Goal: Use online tool/utility: Utilize a website feature to perform a specific function

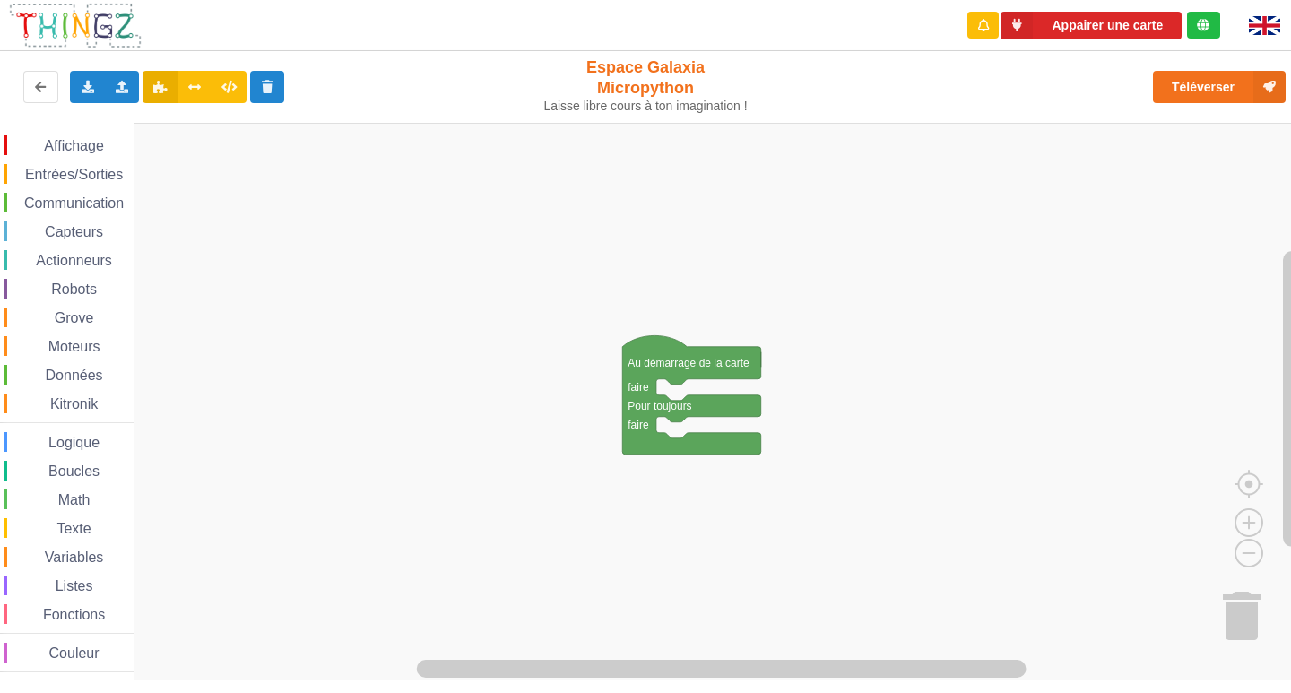
click at [99, 144] on span "Affichage" at bounding box center [73, 145] width 65 height 15
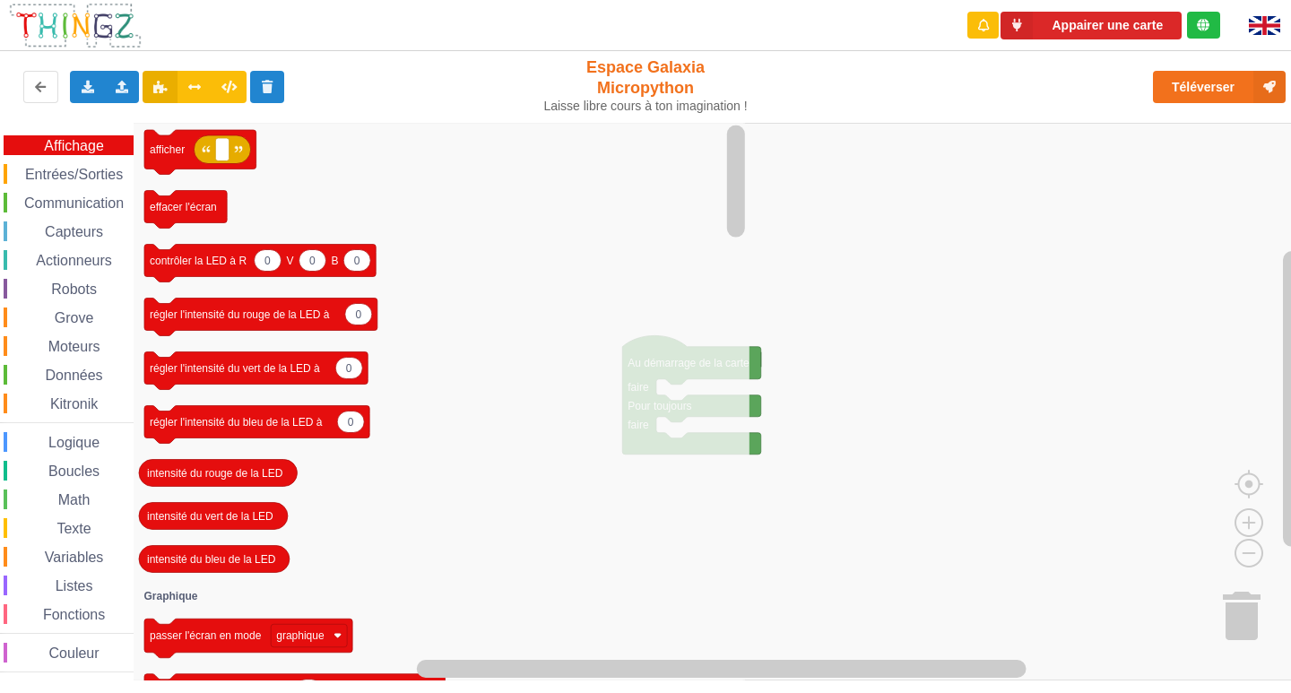
click at [107, 169] on span "Entrées/Sorties" at bounding box center [73, 174] width 103 height 15
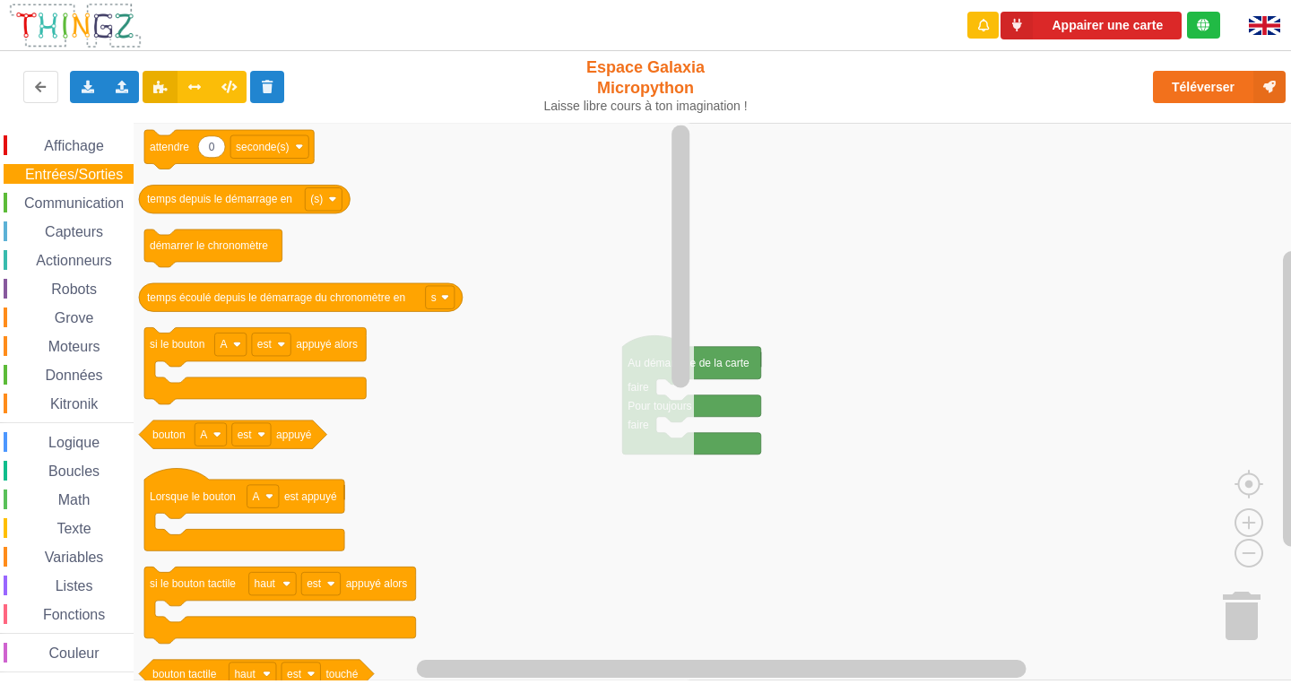
click at [108, 201] on span "Communication" at bounding box center [74, 202] width 105 height 15
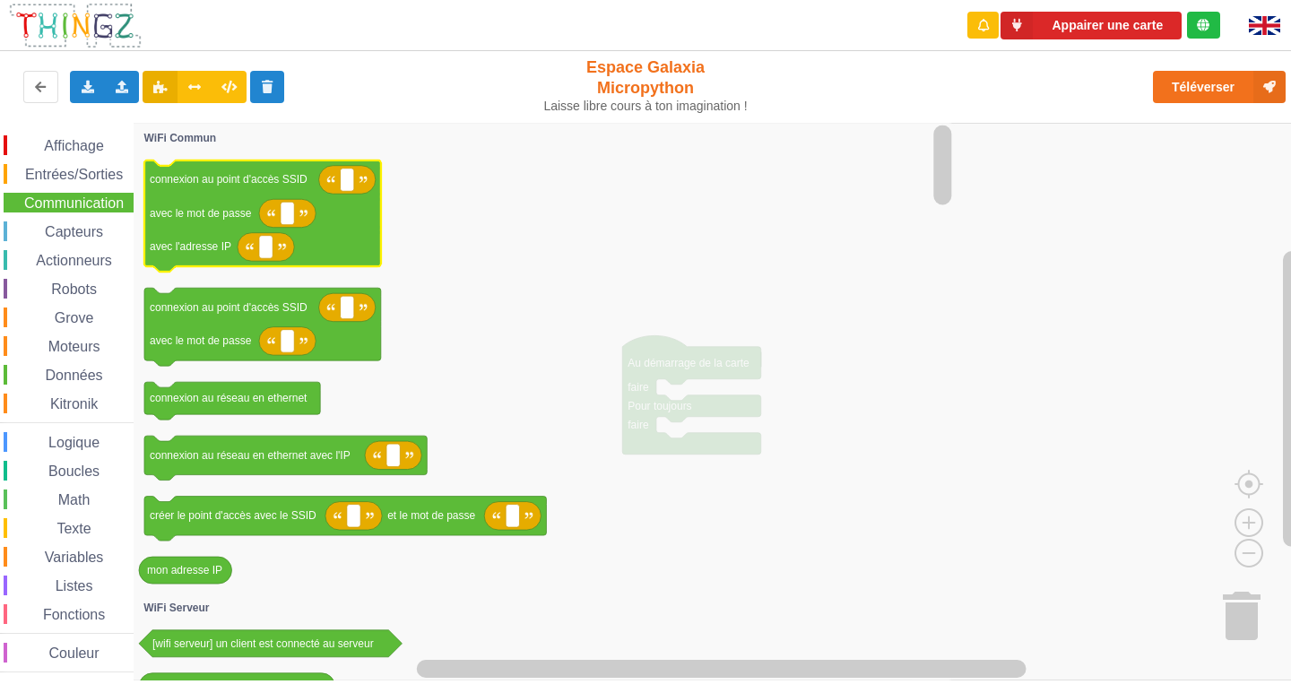
click at [341, 209] on icon "Espace de travail de Blocky" at bounding box center [262, 216] width 237 height 112
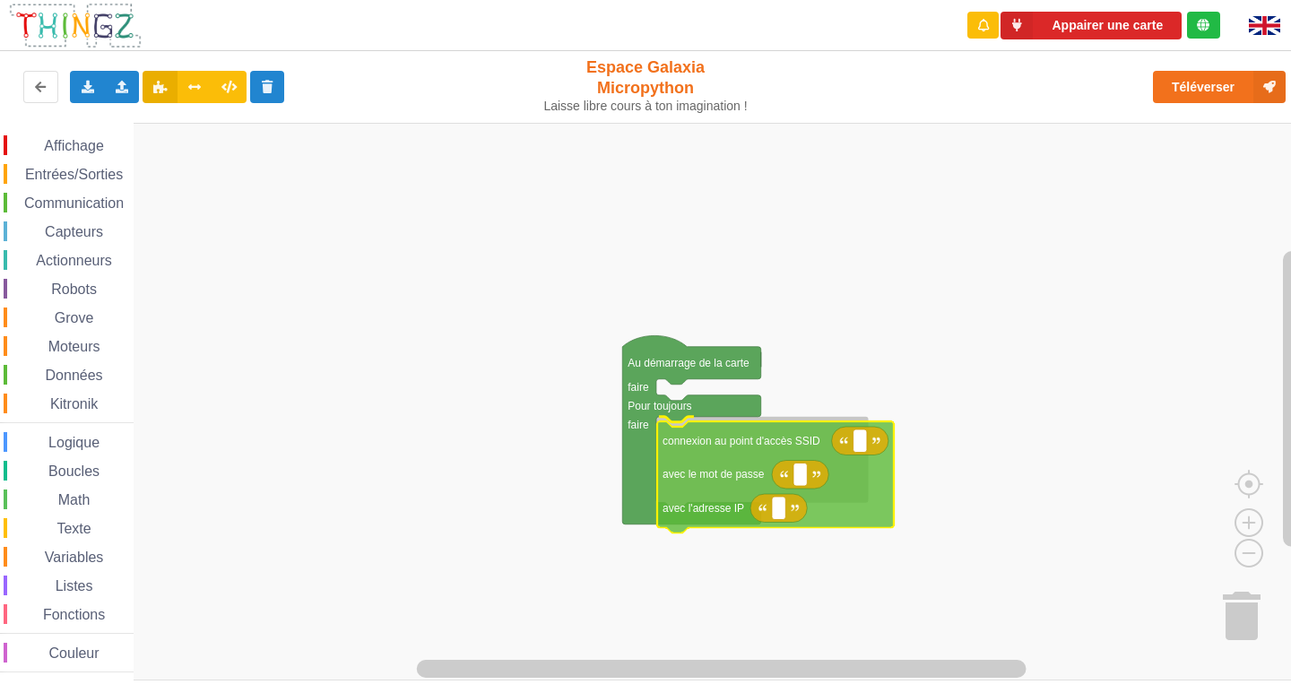
click at [747, 440] on div "Affichage Entrées/Sorties Communication Capteurs Actionneurs Robots Grove Moteu…" at bounding box center [651, 402] width 1303 height 558
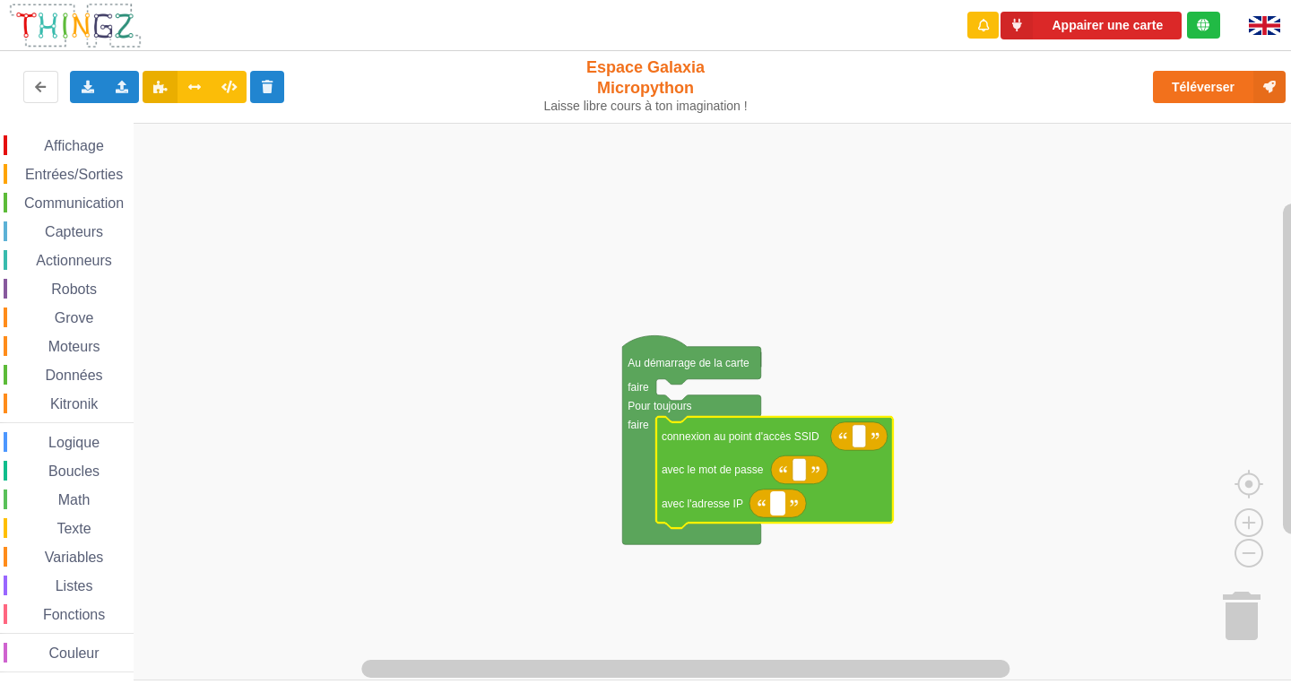
click at [781, 513] on rect "Espace de travail de Blocky" at bounding box center [777, 503] width 13 height 23
type input "[TECHNICAL_ID]"
click at [861, 434] on rect "Espace de travail de Blocky" at bounding box center [858, 436] width 13 height 23
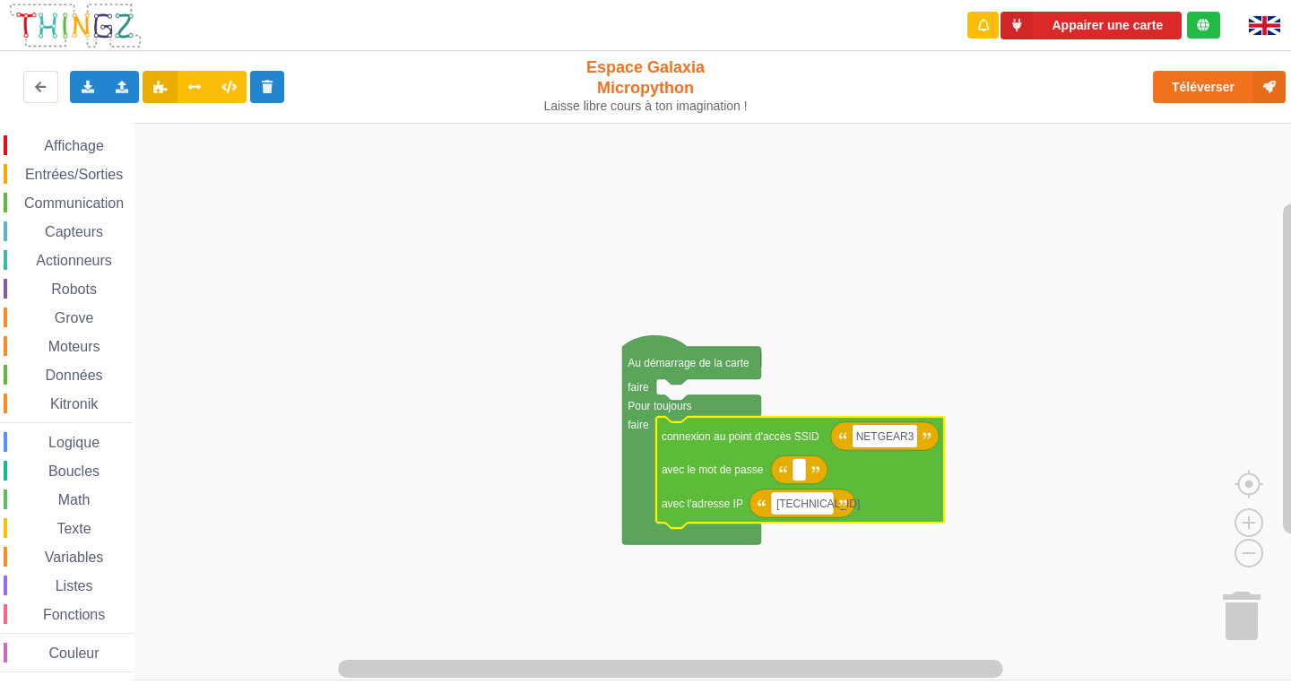
type input "NETGEAR38"
click at [798, 468] on text "Espace de travail de Blocky" at bounding box center [799, 469] width 3 height 13
type input "joyoustuba995"
click at [110, 186] on div "Affichage Entrées/Sorties Communication Capteurs Actionneurs Robots Grove Moteu…" at bounding box center [67, 403] width 134 height 537
click at [110, 196] on span "Communication" at bounding box center [74, 202] width 105 height 15
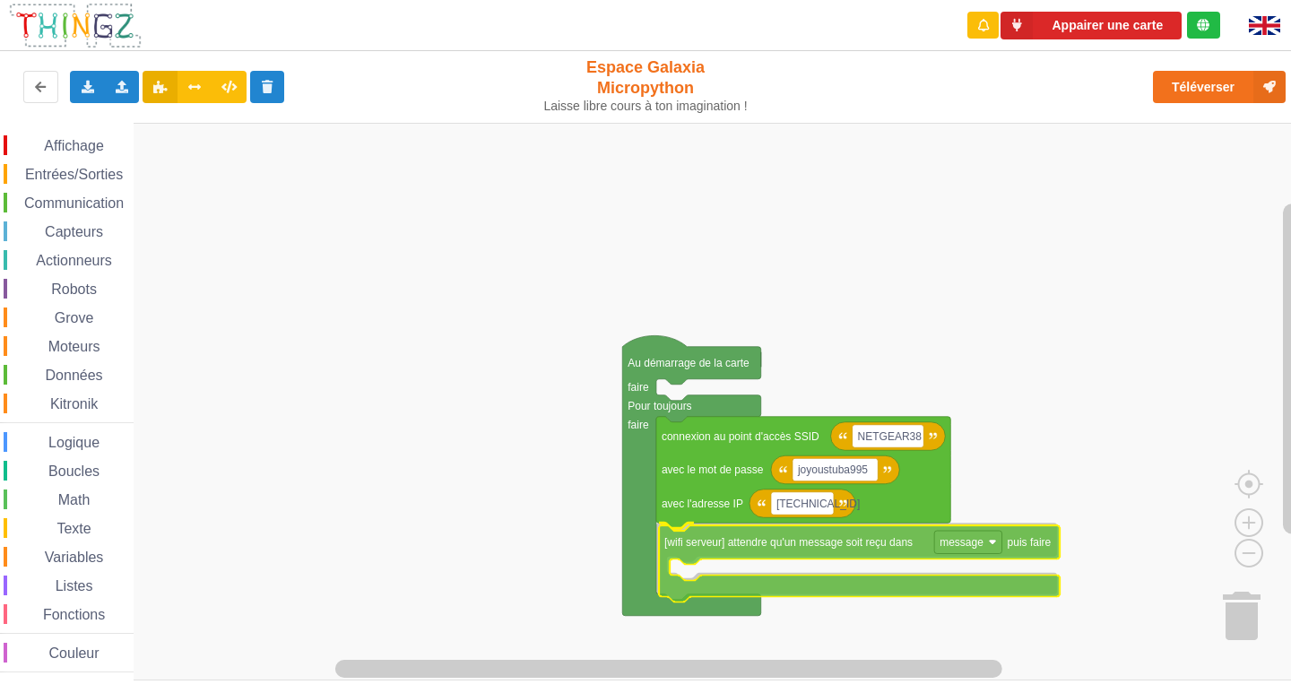
click at [758, 543] on div "Affichage Entrées/Sorties Communication Capteurs Actionneurs Robots Grove Moteu…" at bounding box center [651, 402] width 1303 height 558
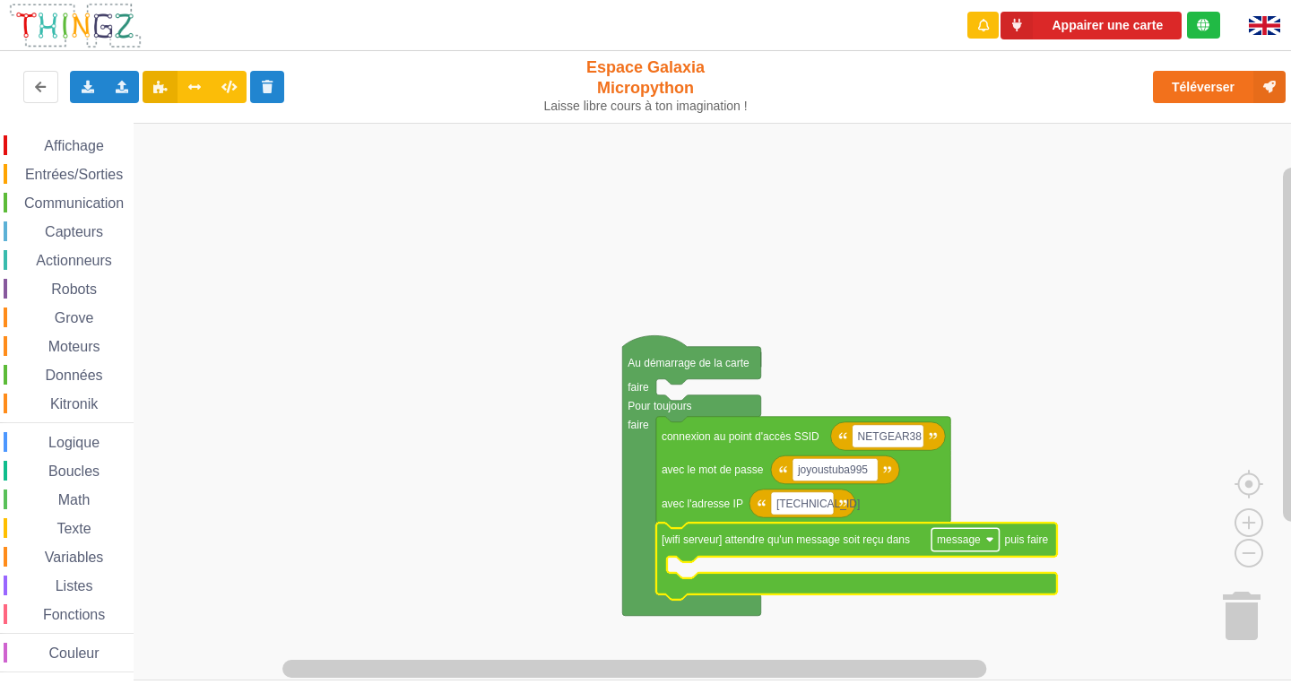
click at [970, 545] on text "message" at bounding box center [959, 539] width 44 height 13
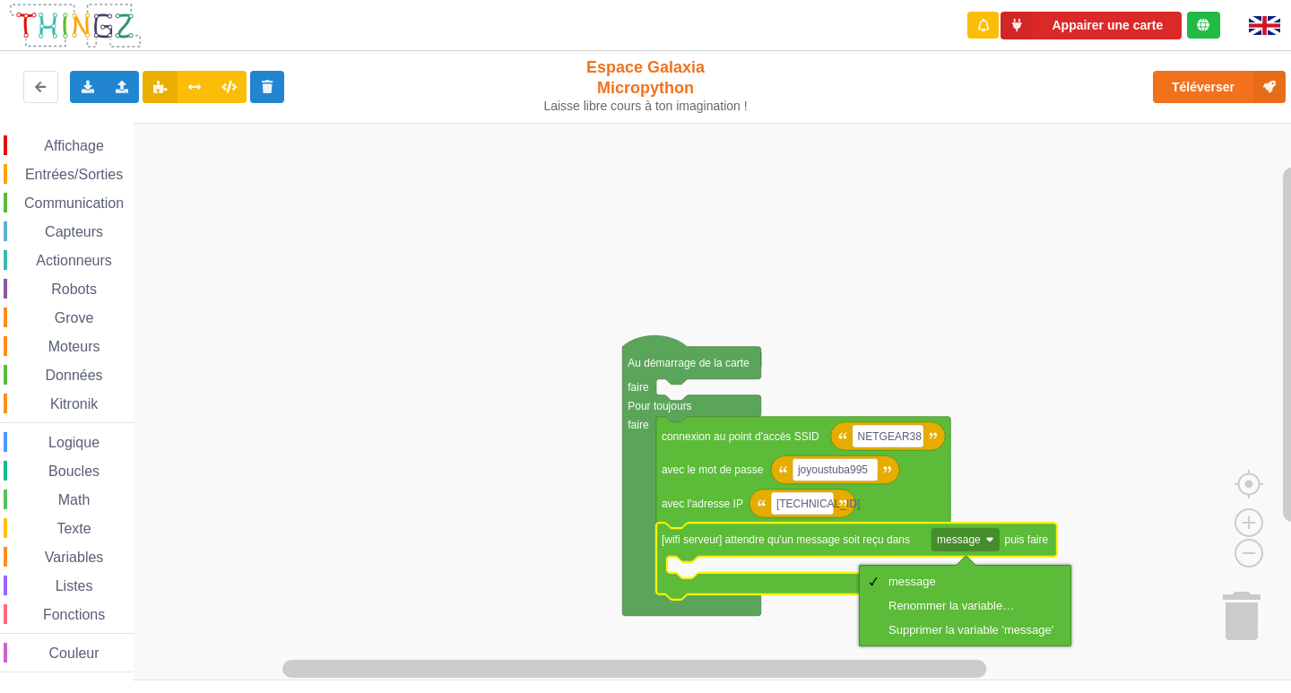
click at [456, 357] on rect "Espace de travail de Blocky" at bounding box center [651, 402] width 1303 height 558
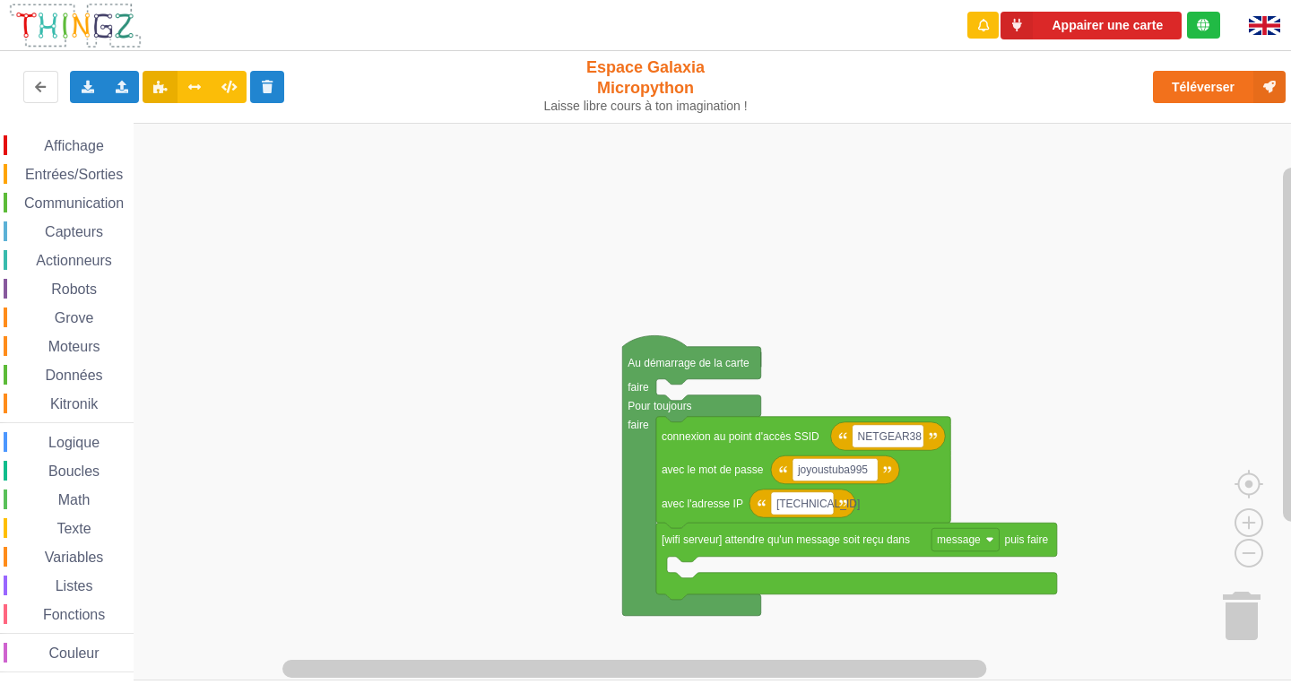
click at [62, 202] on span "Communication" at bounding box center [74, 202] width 105 height 15
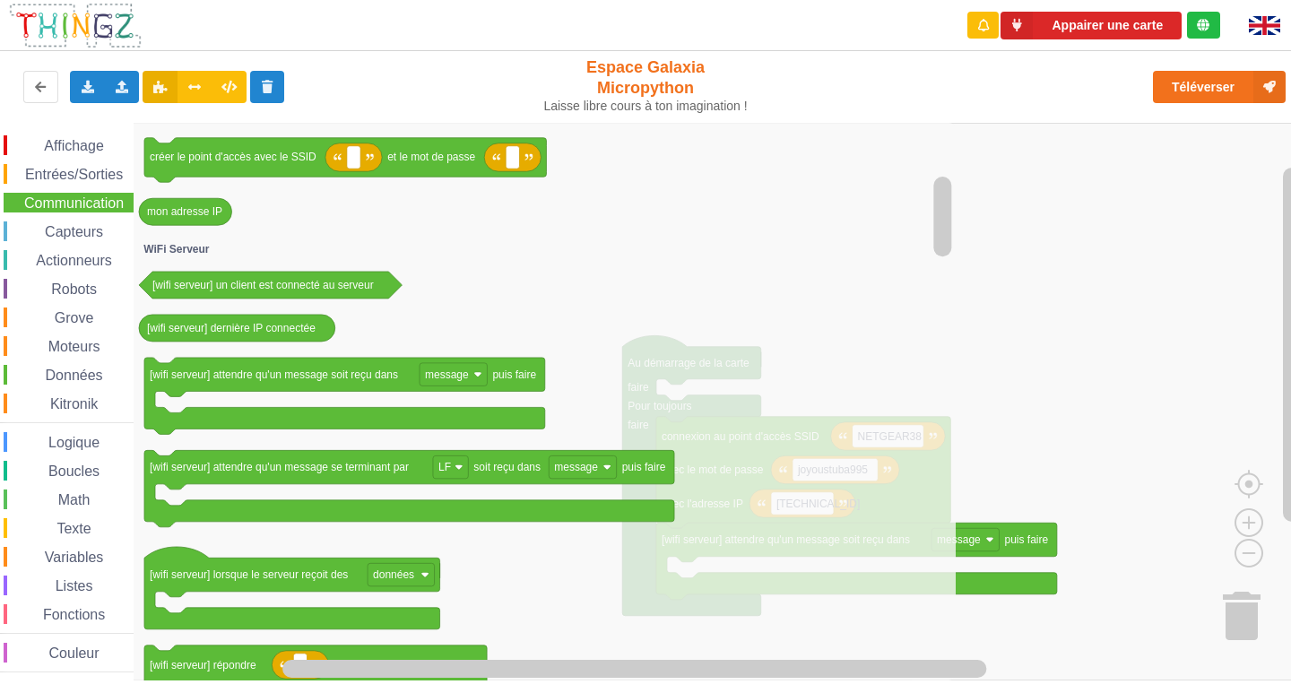
click at [1018, 316] on rect "Espace de travail de Blocky" at bounding box center [651, 402] width 1303 height 558
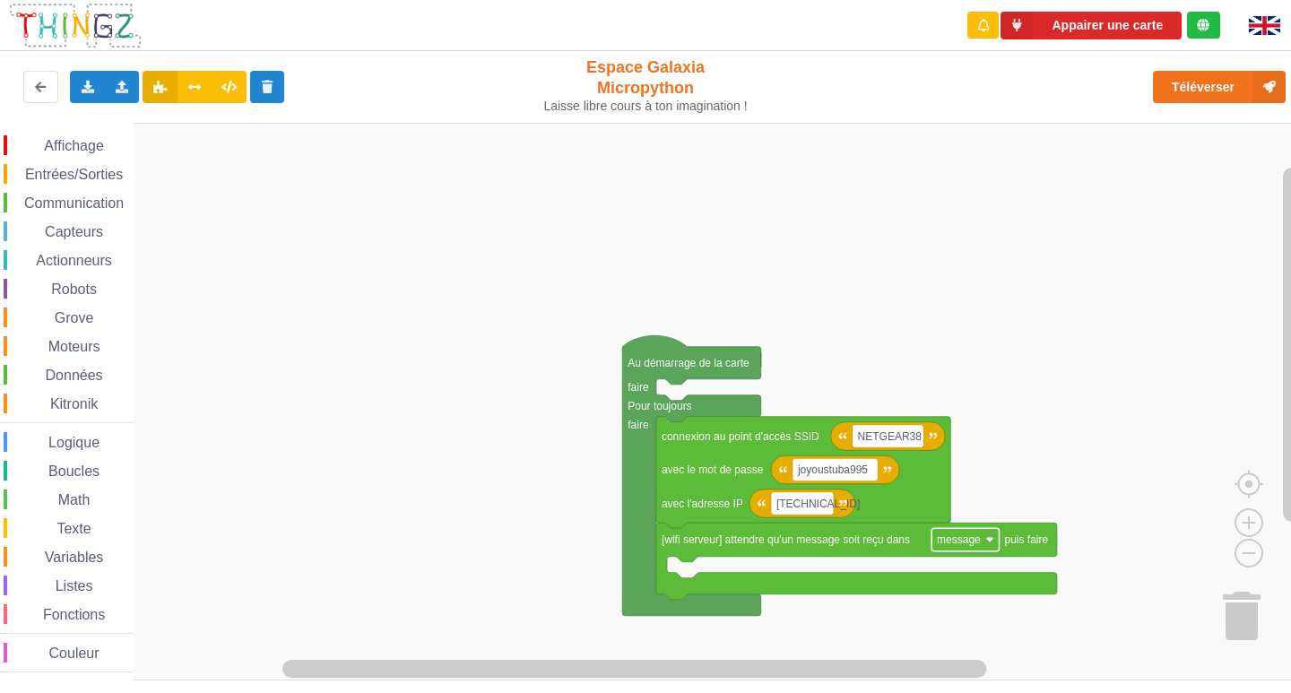
click at [973, 549] on rect "Espace de travail de Blocky" at bounding box center [964, 539] width 67 height 23
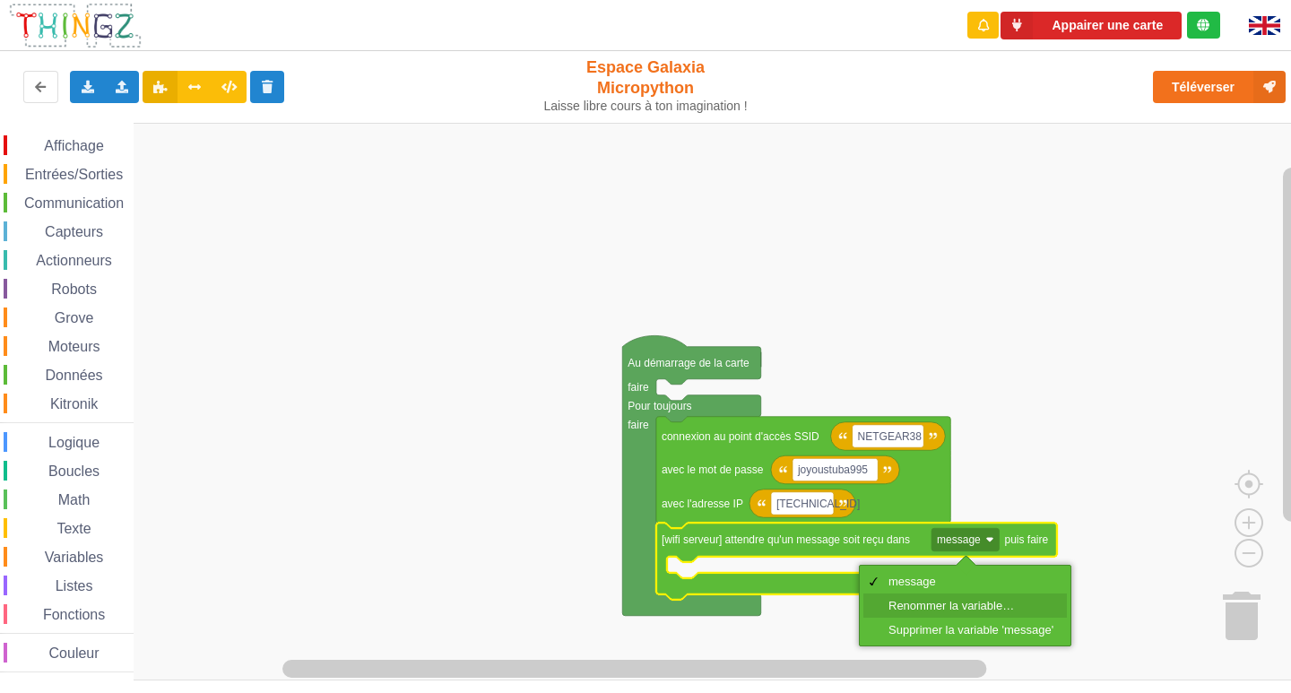
click at [934, 601] on div "Renommer la variable…" at bounding box center [970, 605] width 165 height 13
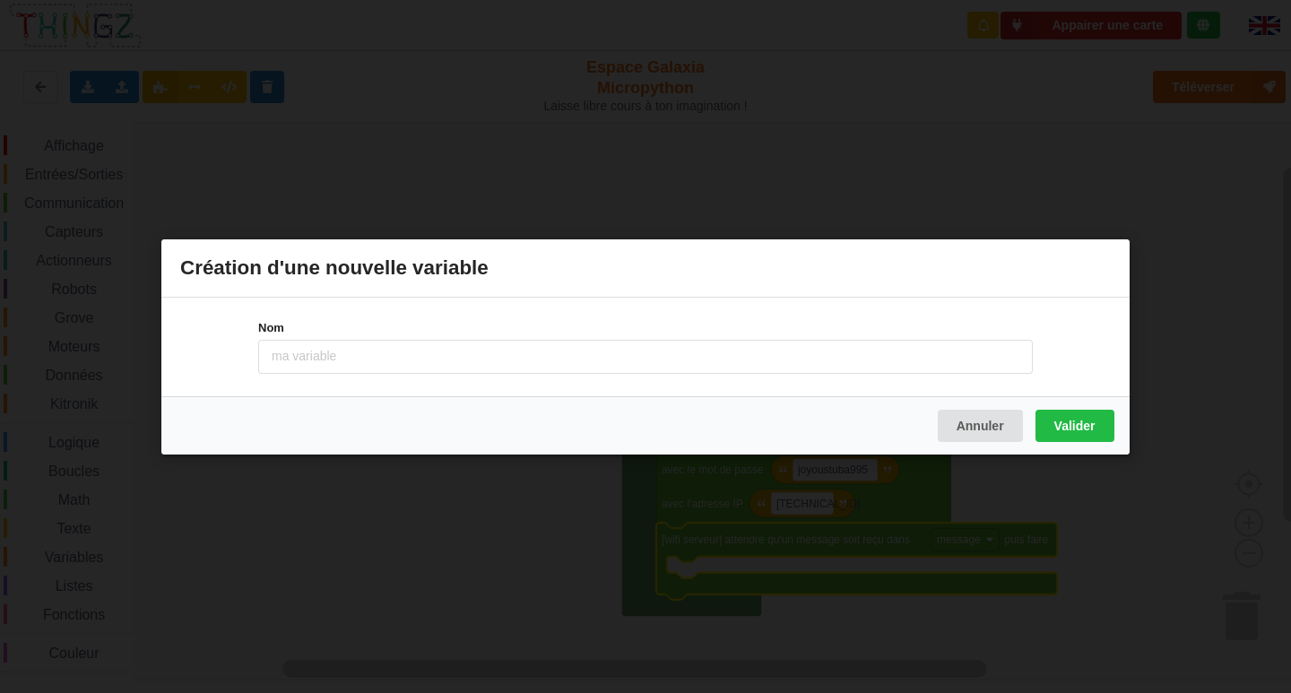
click at [558, 360] on input at bounding box center [645, 356] width 774 height 34
type input "données"
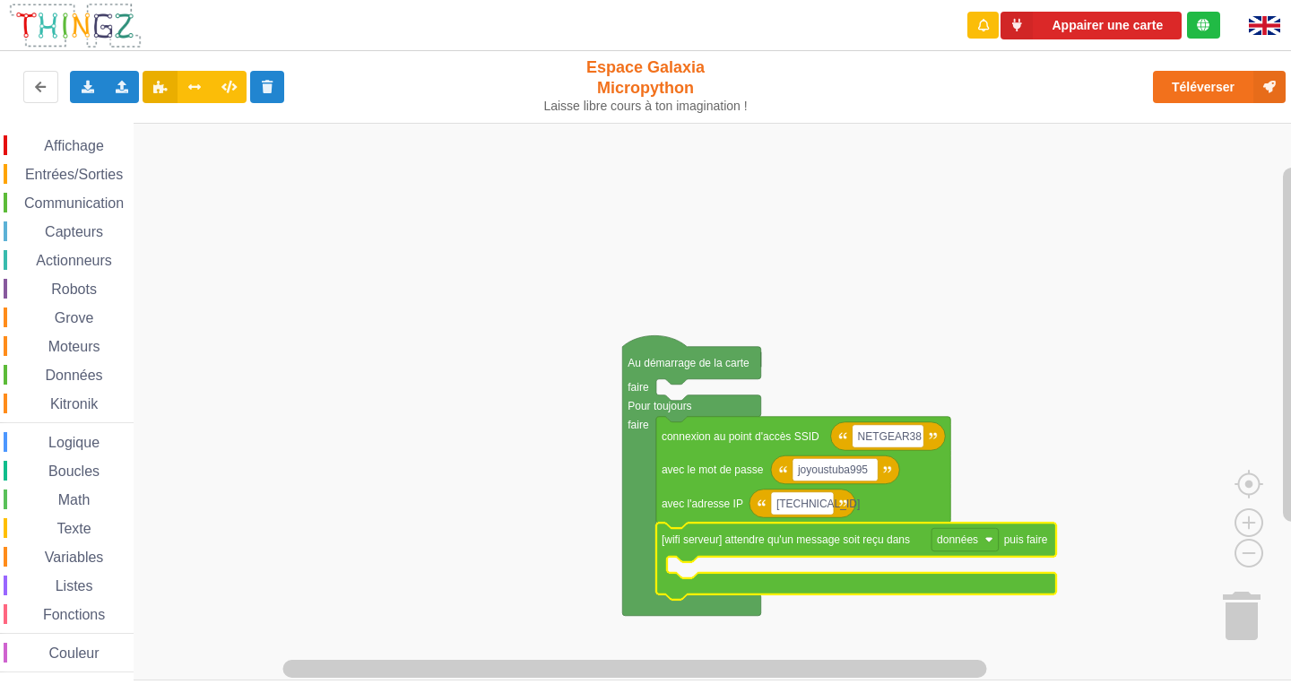
click at [78, 173] on span "Entrées/Sorties" at bounding box center [73, 174] width 103 height 15
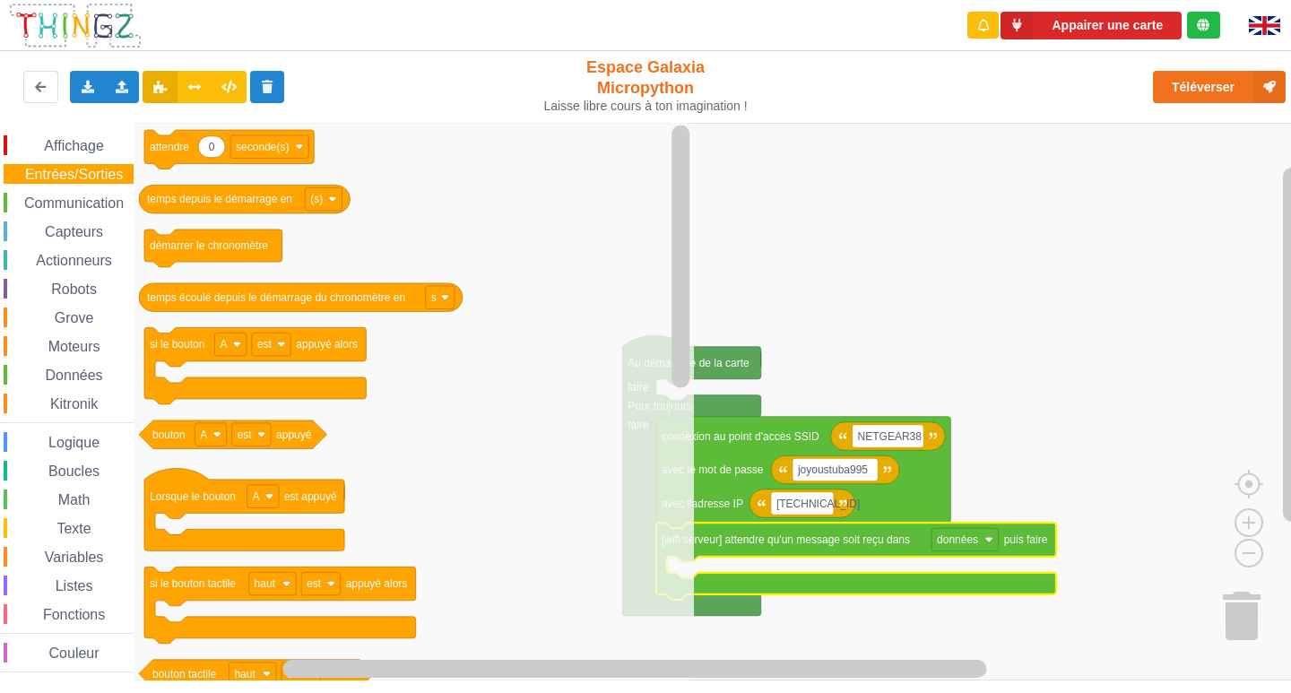
click at [94, 142] on span "Affichage" at bounding box center [73, 145] width 65 height 15
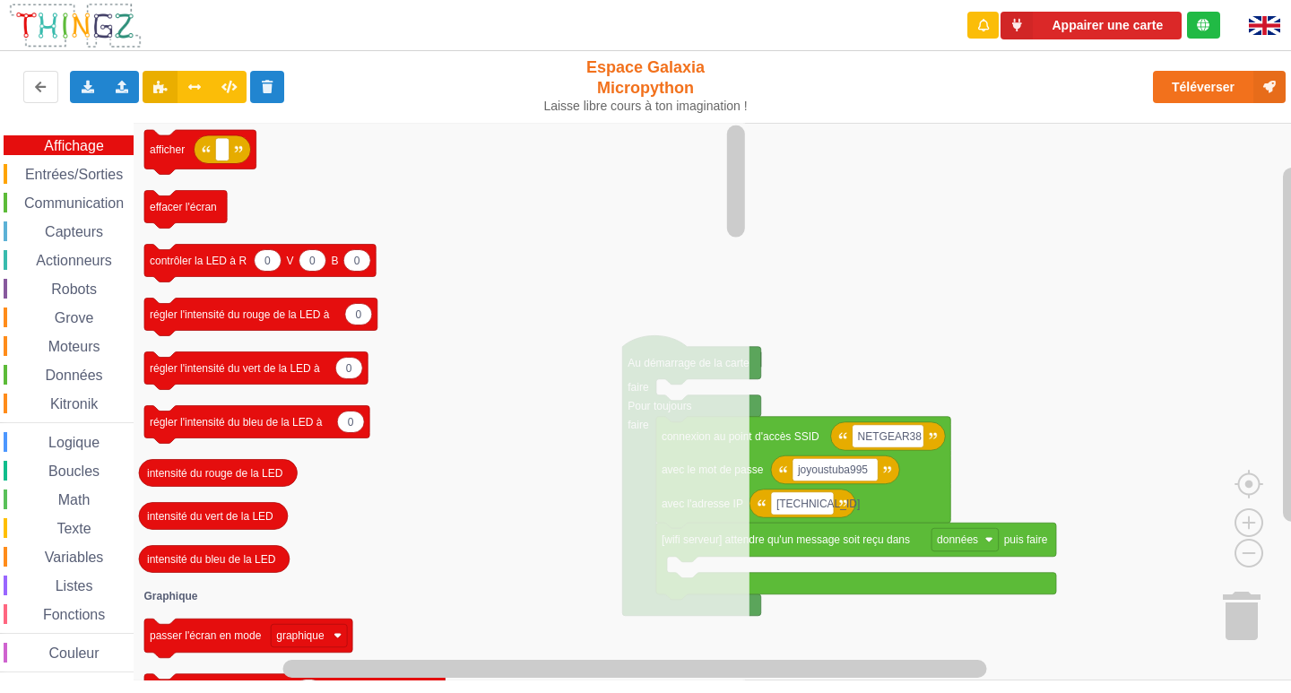
click at [492, 526] on icon "afficher effacer l'écran 0 0 0 contrôler la LED à R V B 0 régler l'intensité du…" at bounding box center [442, 402] width 616 height 558
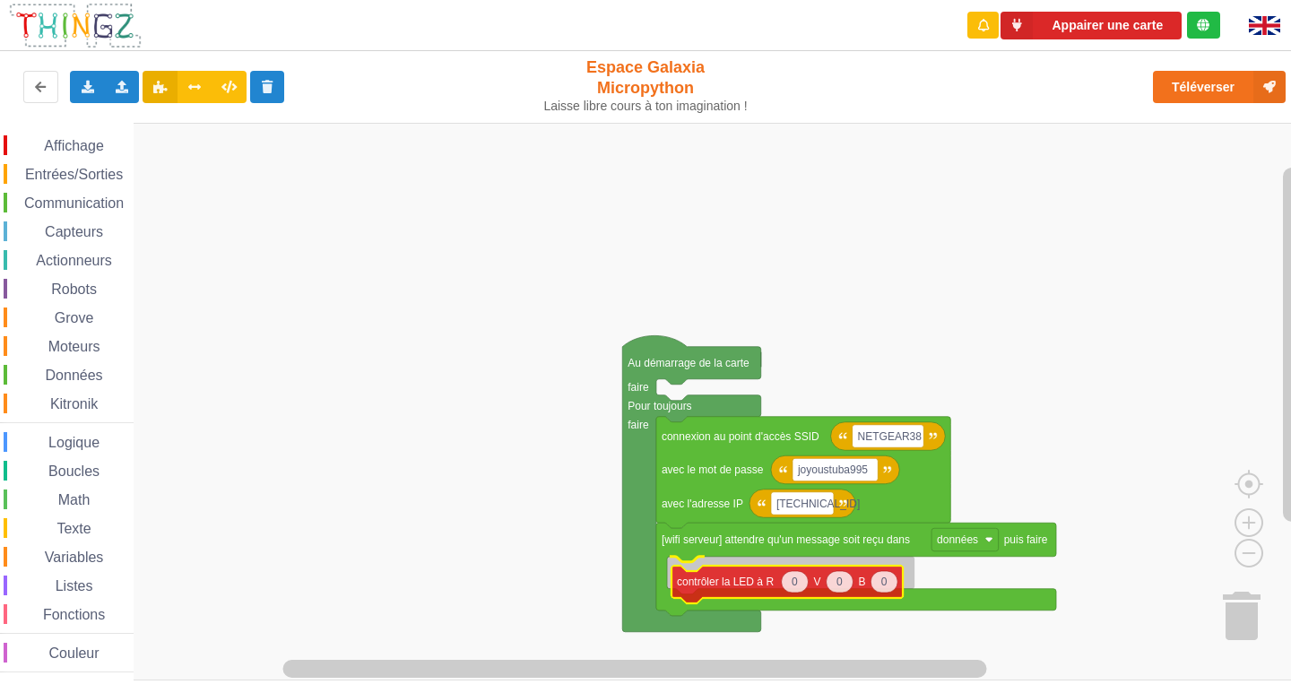
click at [708, 585] on div "Affichage Entrées/Sorties Communication Capteurs Actionneurs Robots Grove Moteu…" at bounding box center [651, 402] width 1303 height 558
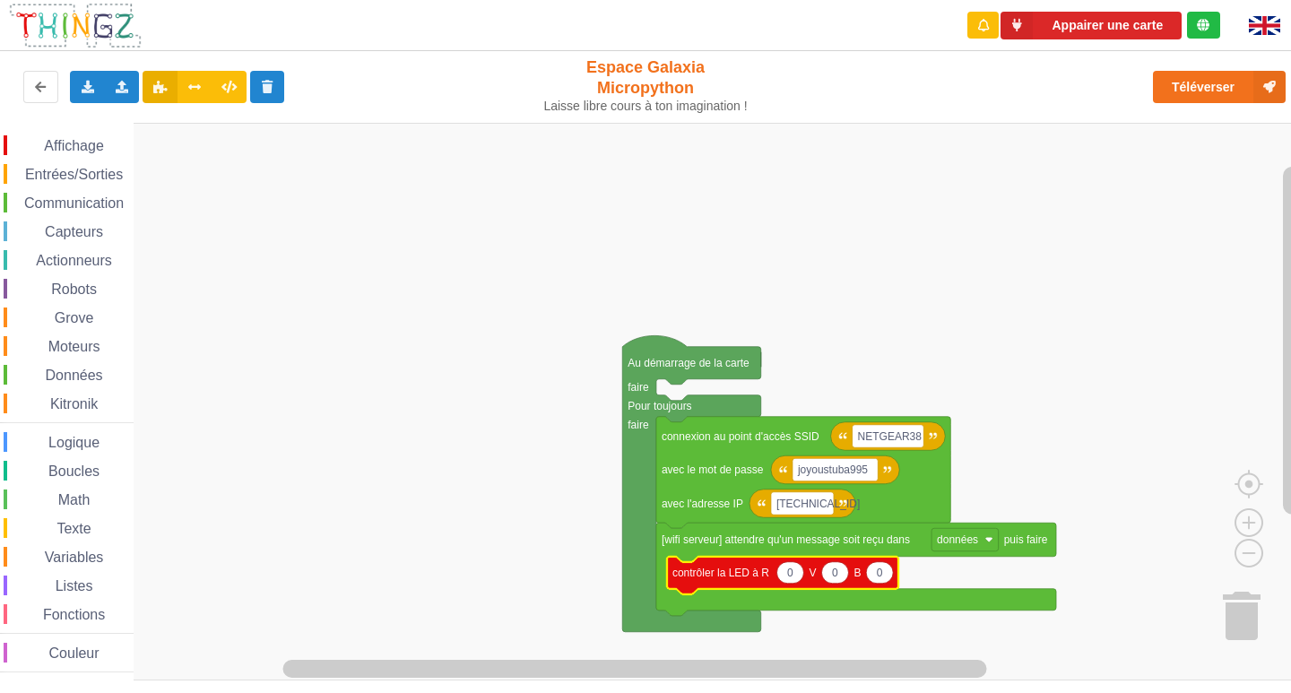
click at [836, 575] on text "0" at bounding box center [835, 572] width 6 height 13
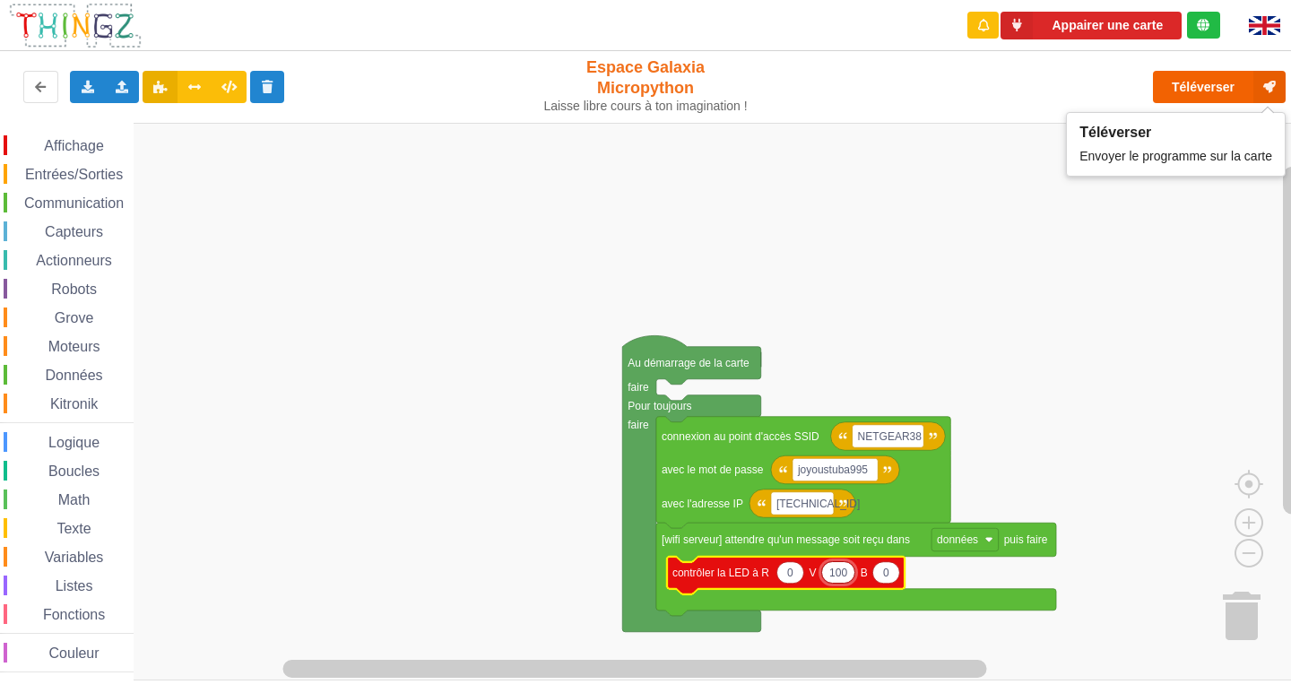
type input "100"
click at [1180, 82] on button "Téléverser" at bounding box center [1219, 87] width 133 height 32
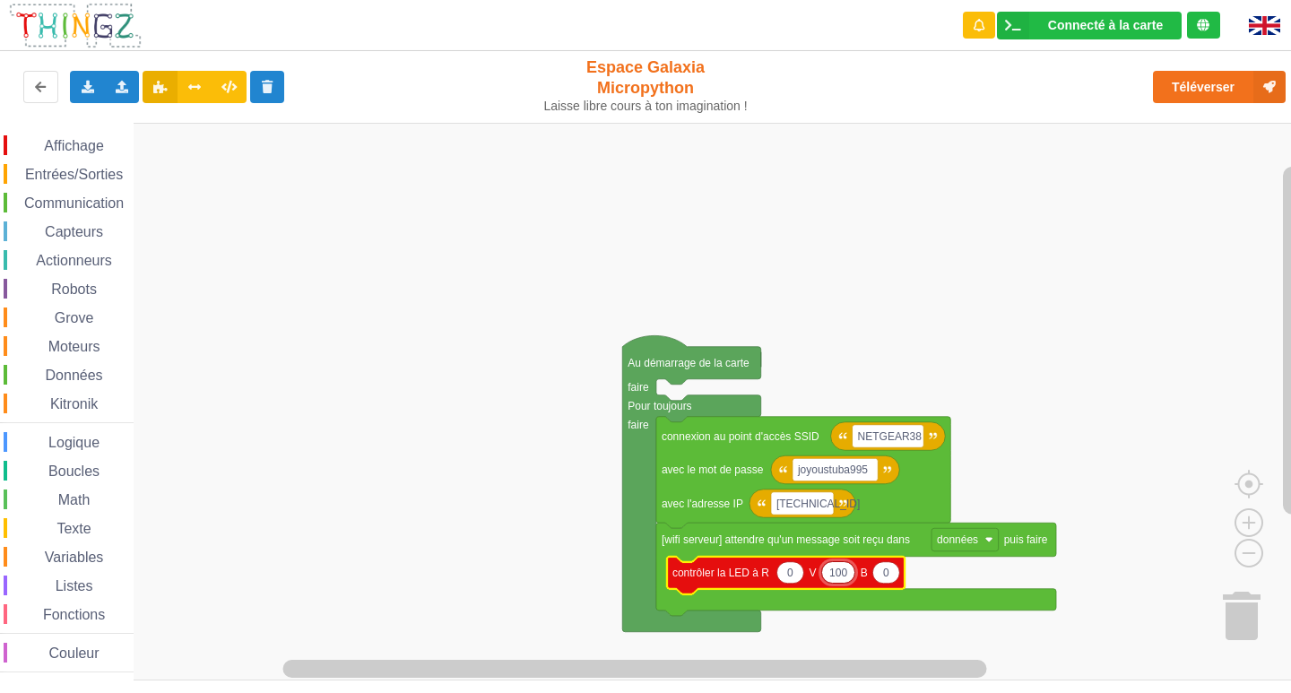
click at [85, 164] on div "Entrées/Sorties" at bounding box center [69, 174] width 130 height 20
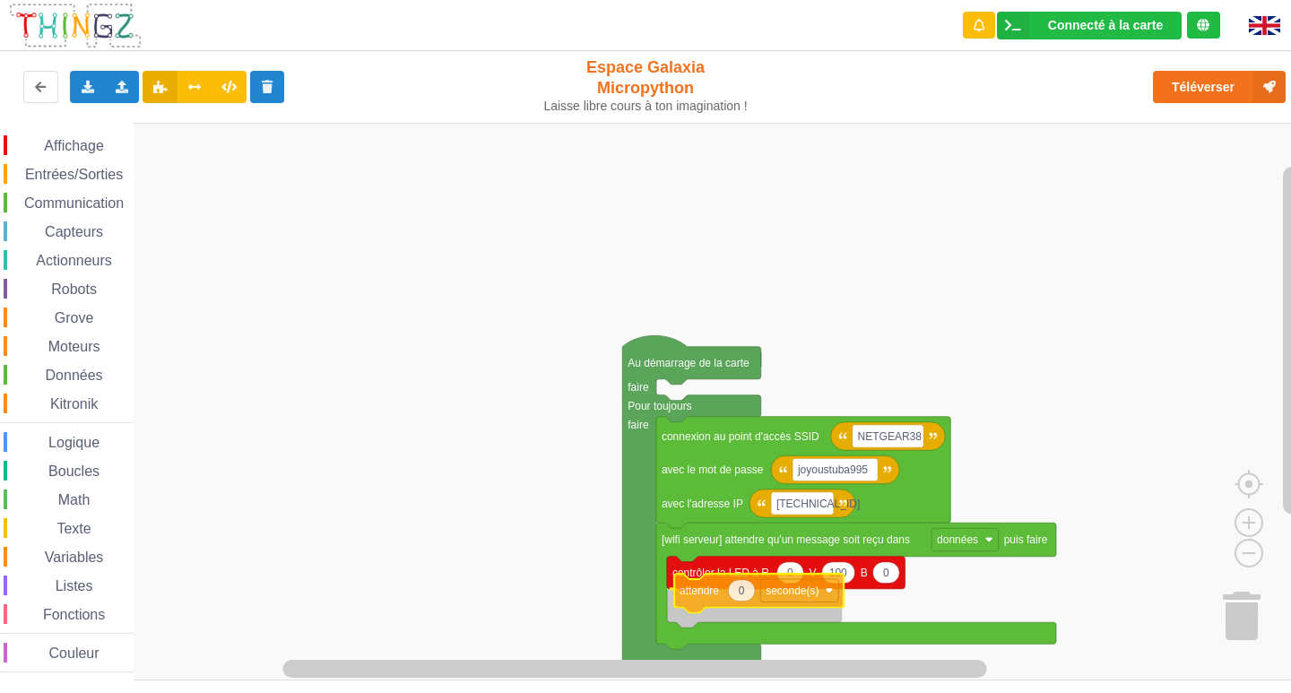
click at [696, 592] on div "Affichage Entrées/Sorties Communication Capteurs Actionneurs Robots Grove Moteu…" at bounding box center [651, 402] width 1303 height 558
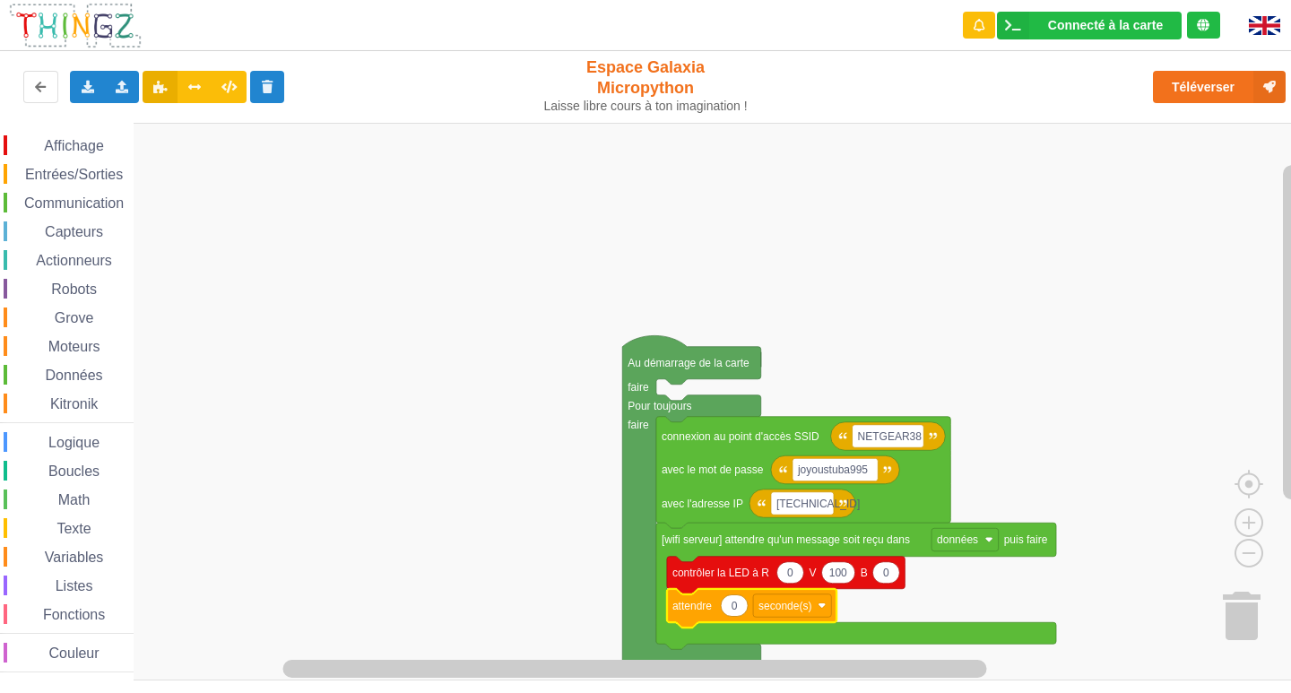
click at [742, 611] on icon "Espace de travail de Blocky" at bounding box center [734, 606] width 27 height 22
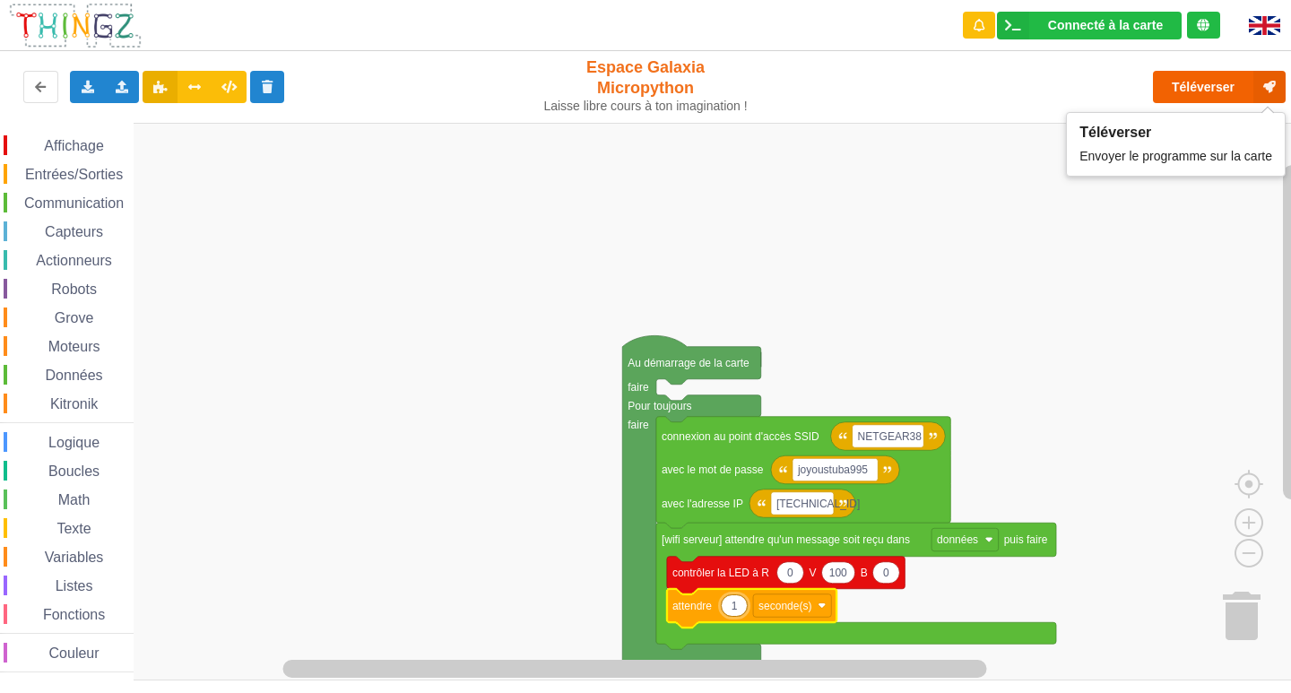
type input "1"
click at [1237, 80] on button "Téléverser" at bounding box center [1219, 87] width 133 height 32
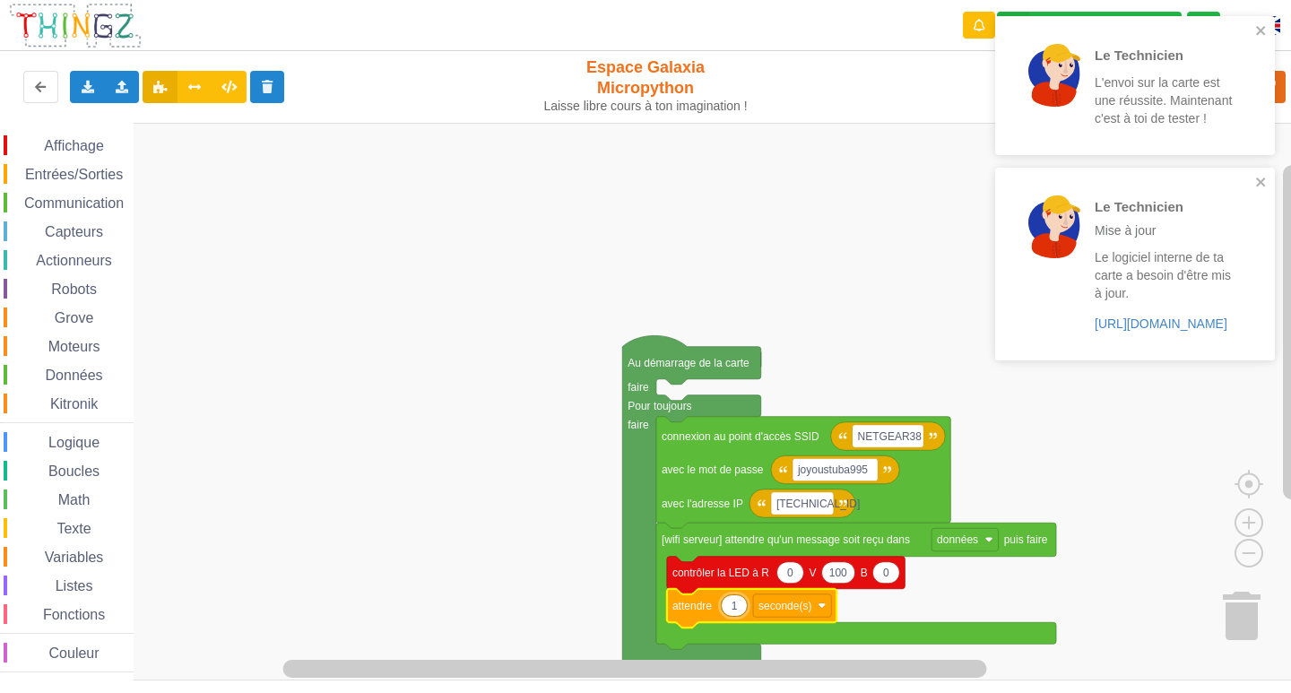
click at [1262, 22] on div "Le Technicien L'envoi sur la carte est une réussite. Maintenant c'est à toi de …" at bounding box center [1135, 85] width 280 height 139
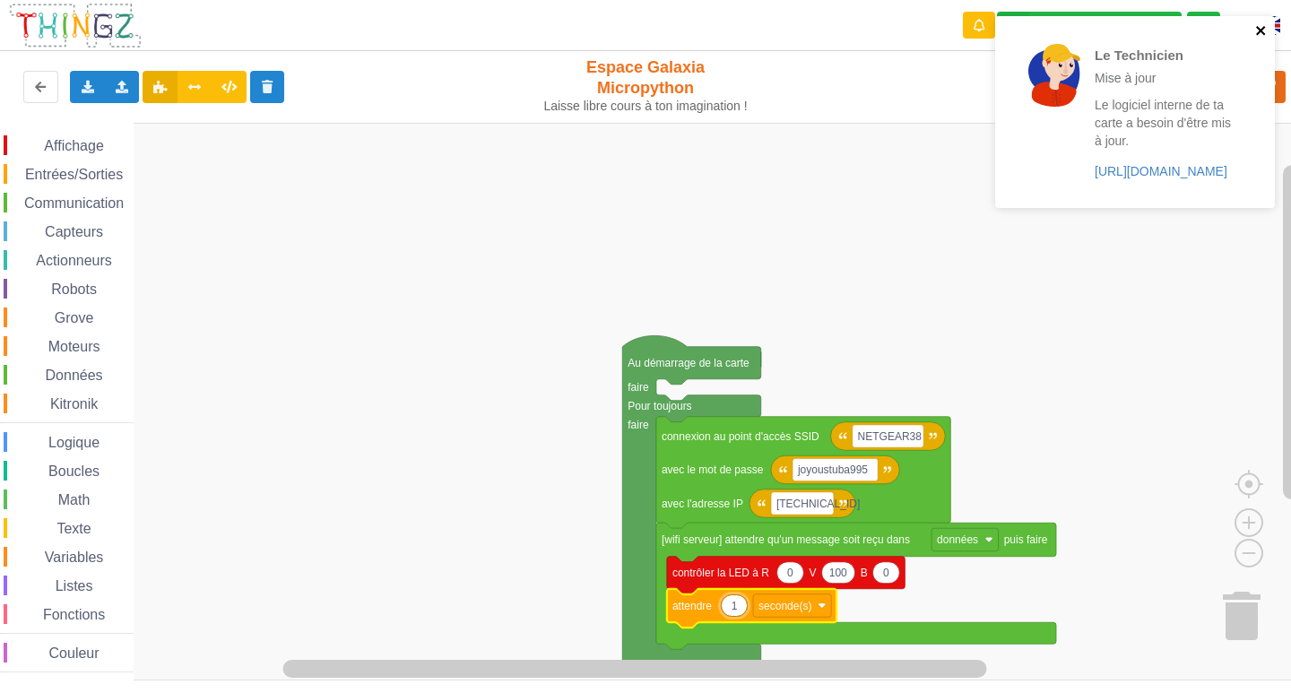
click at [1261, 29] on icon "close" at bounding box center [1260, 30] width 9 height 9
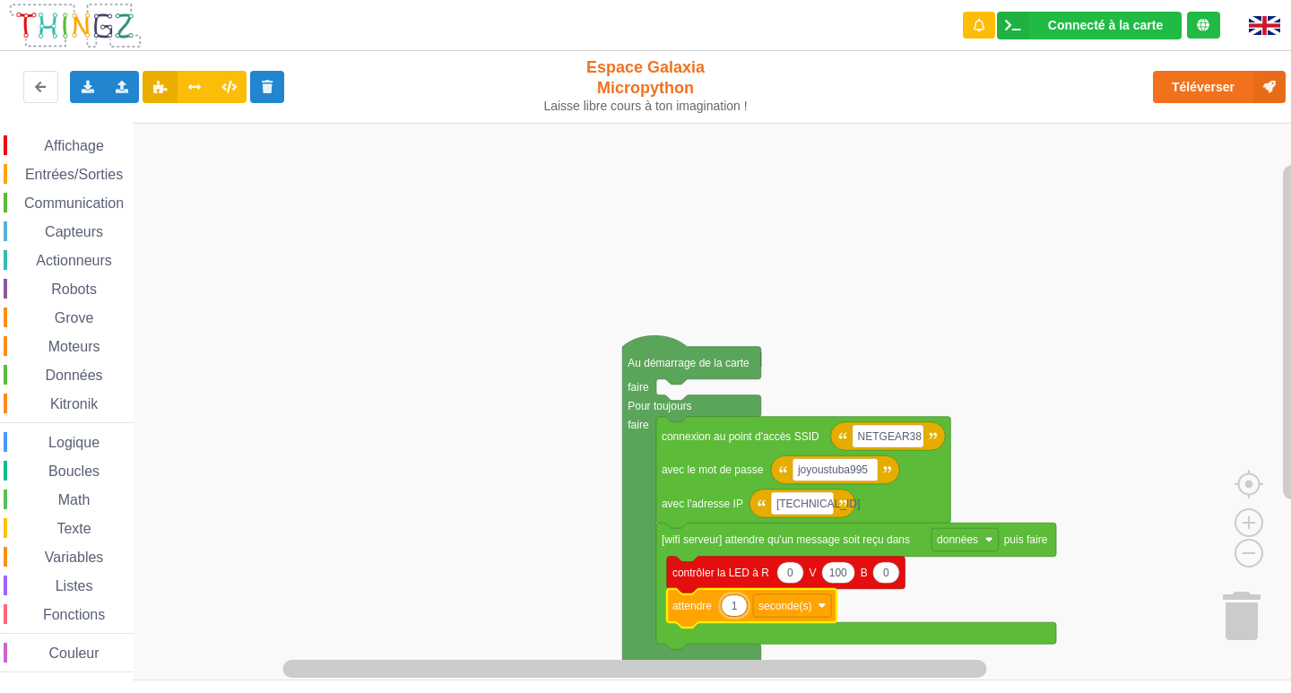
click at [1261, 22] on img at bounding box center [1264, 25] width 31 height 19
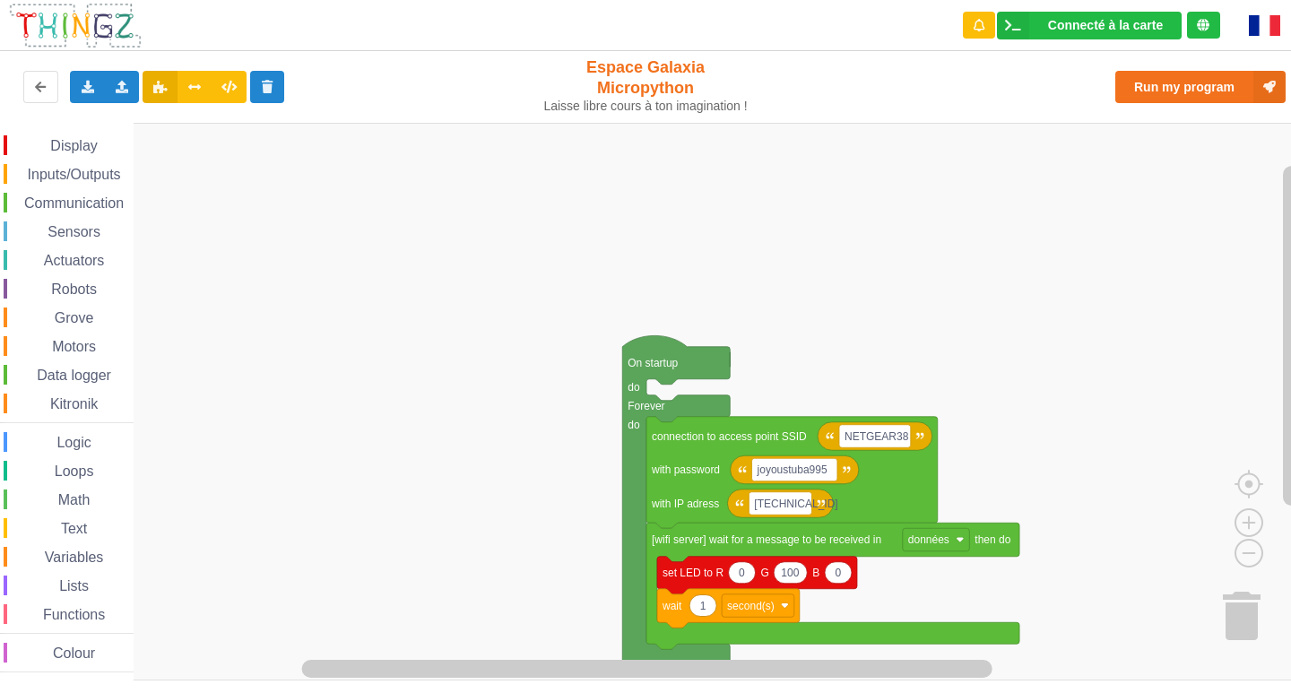
click at [1261, 22] on img at bounding box center [1264, 25] width 31 height 21
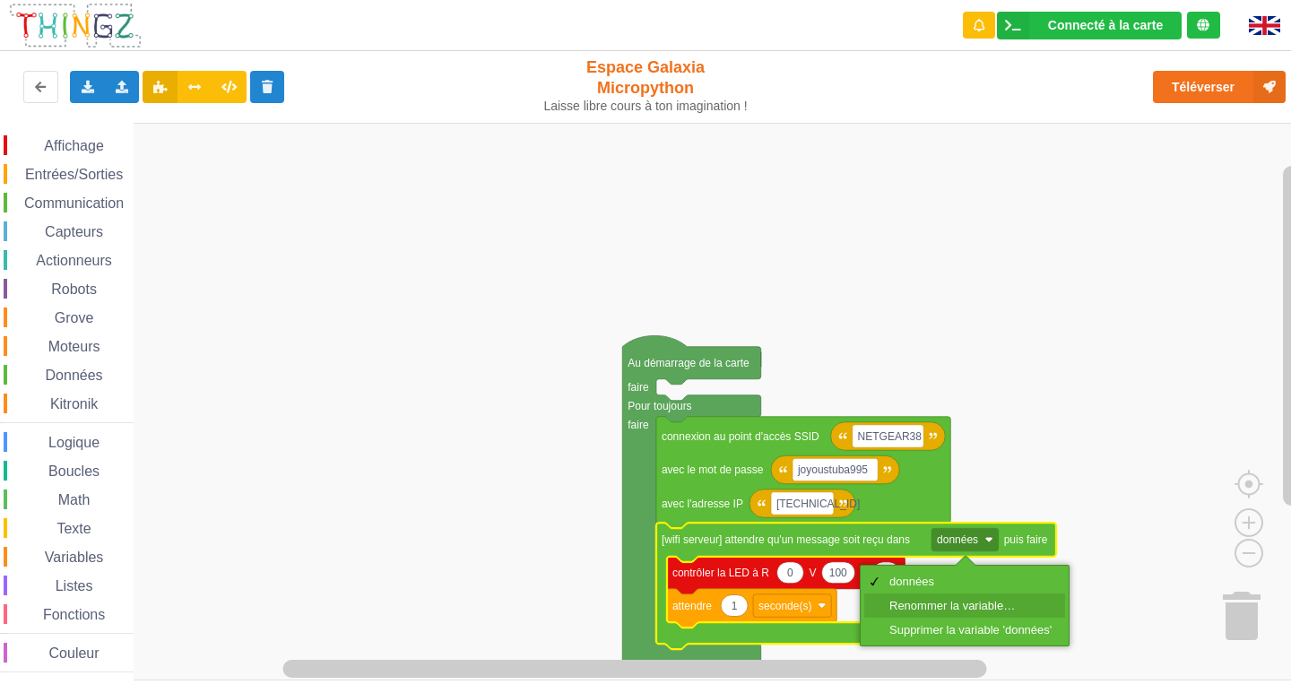
click at [954, 607] on div "Renommer la variable…" at bounding box center [970, 605] width 162 height 13
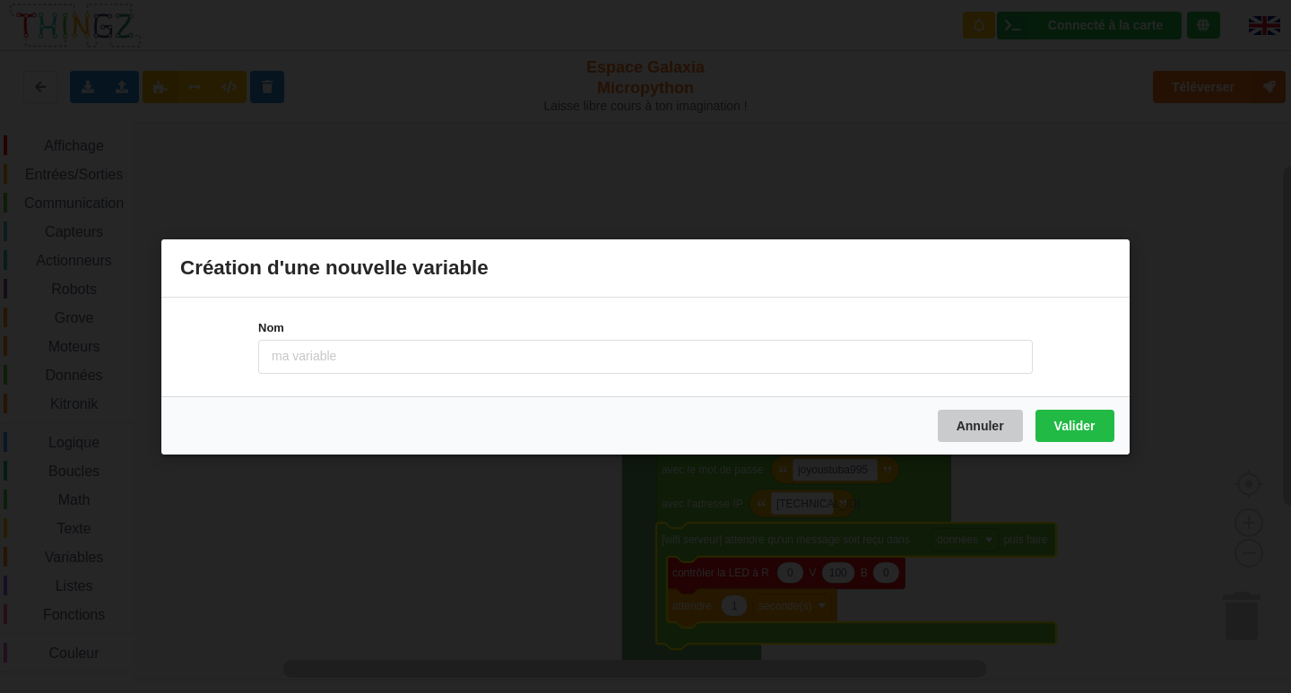
click at [982, 419] on button "Annuler" at bounding box center [980, 425] width 85 height 32
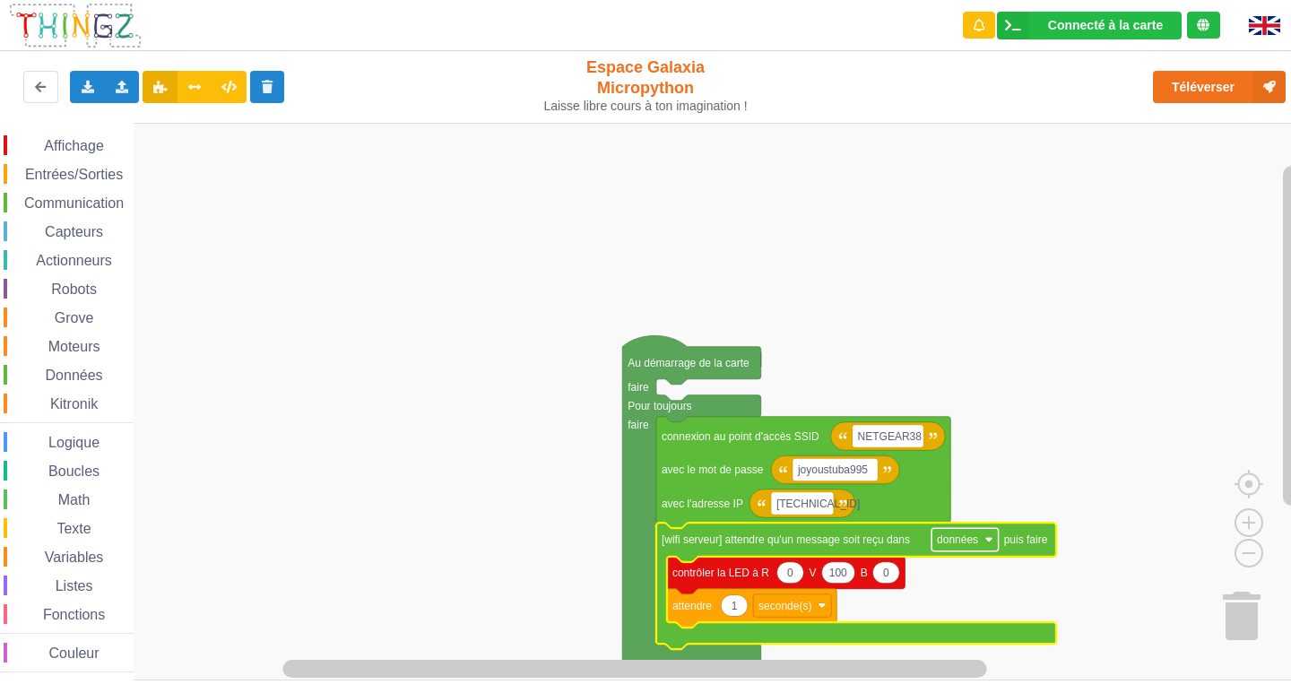
click at [993, 539] on rect "Espace de travail de Blocky" at bounding box center [964, 539] width 67 height 23
click at [135, 388] on rect "Espace de travail de Blocky" at bounding box center [651, 402] width 1303 height 558
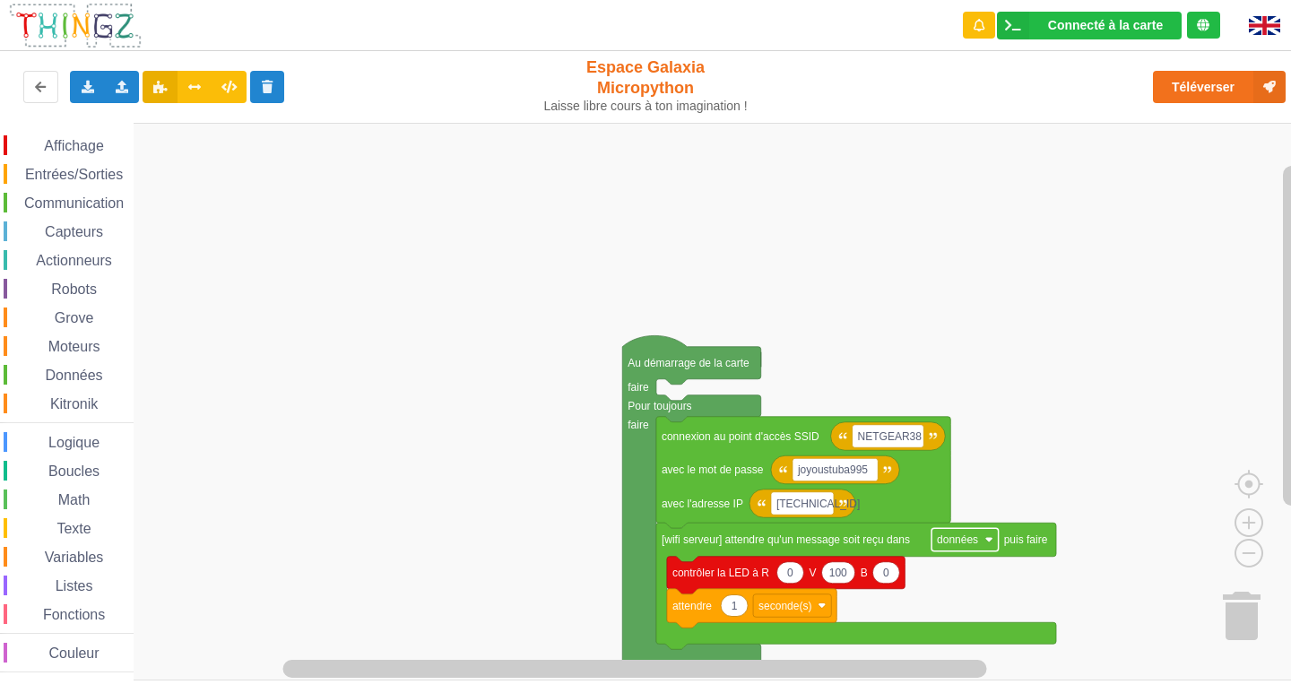
click at [990, 550] on rect "Espace de travail de Blocky" at bounding box center [964, 539] width 67 height 23
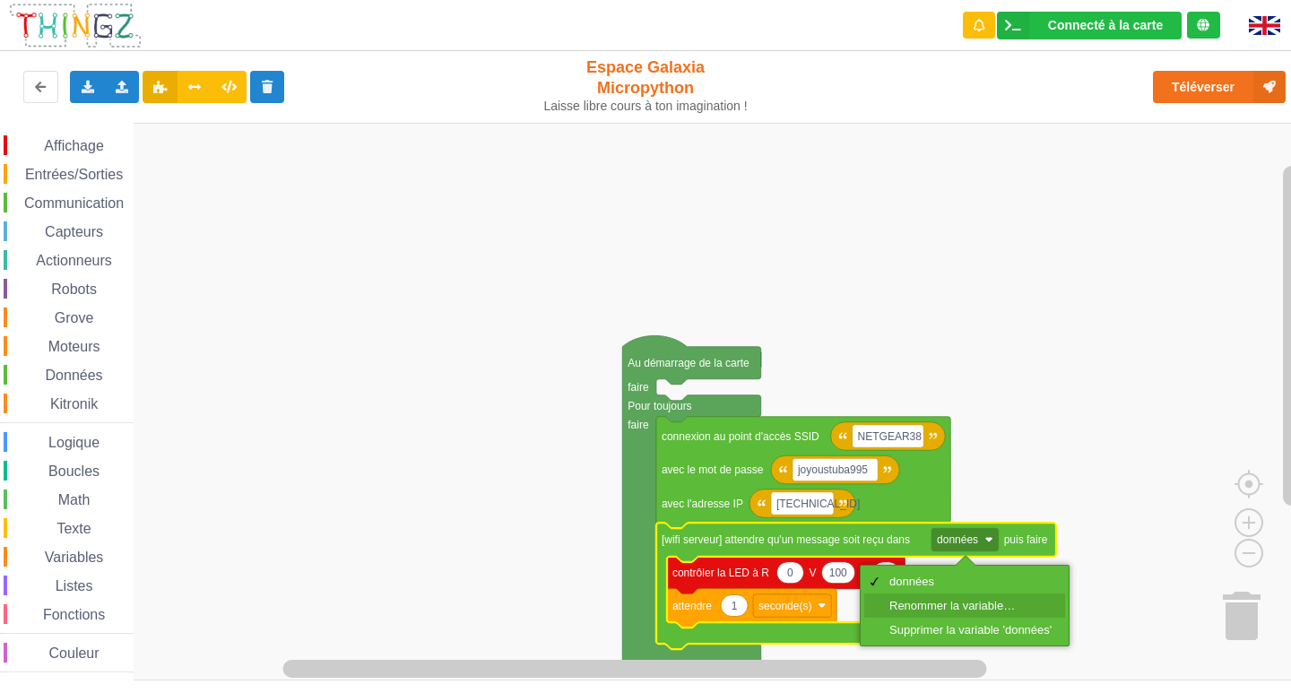
click at [966, 607] on div "Renommer la variable…" at bounding box center [970, 605] width 162 height 13
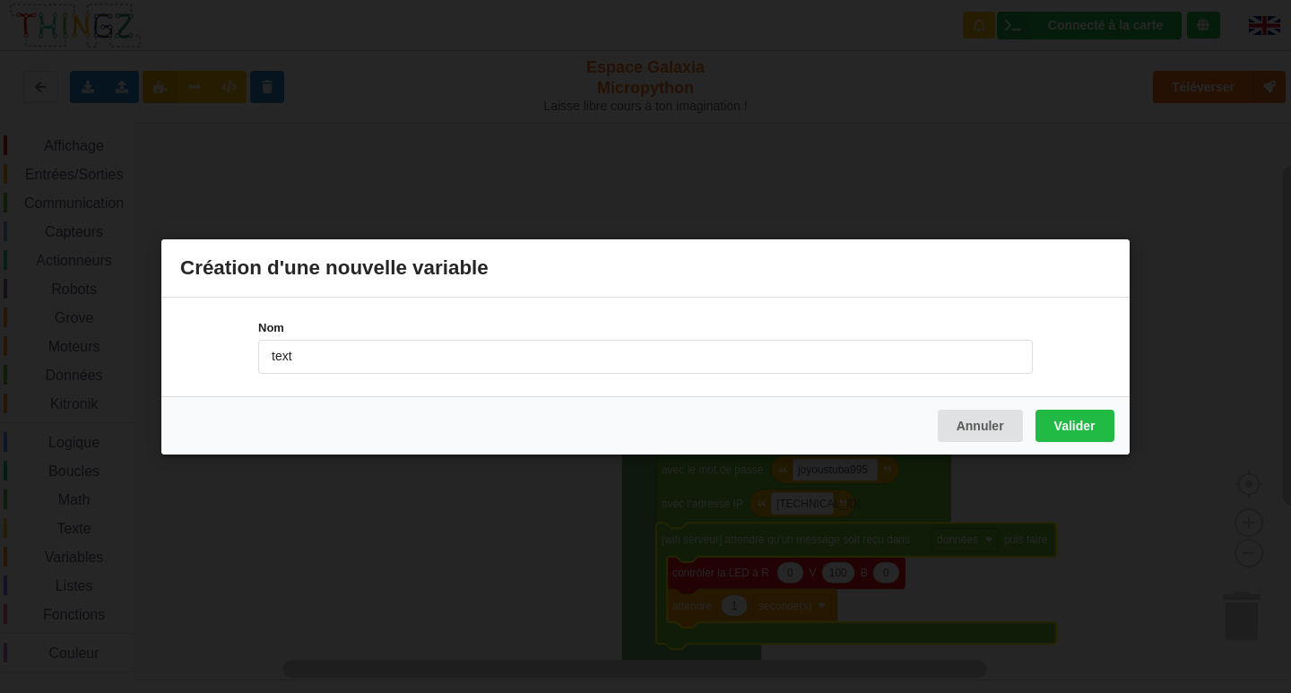
type input "text"
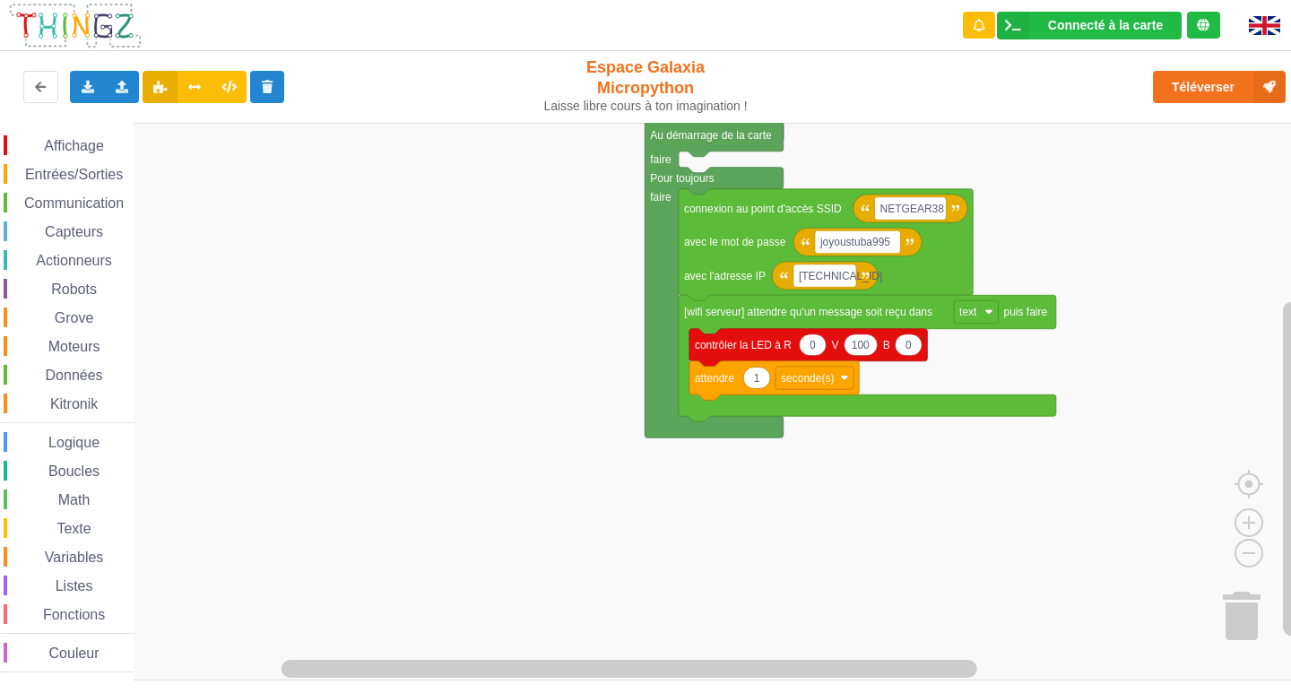
click at [1010, 228] on div "Affichage Entrées/Sorties Communication Capteurs Actionneurs Robots Grove Moteu…" at bounding box center [651, 402] width 1303 height 558
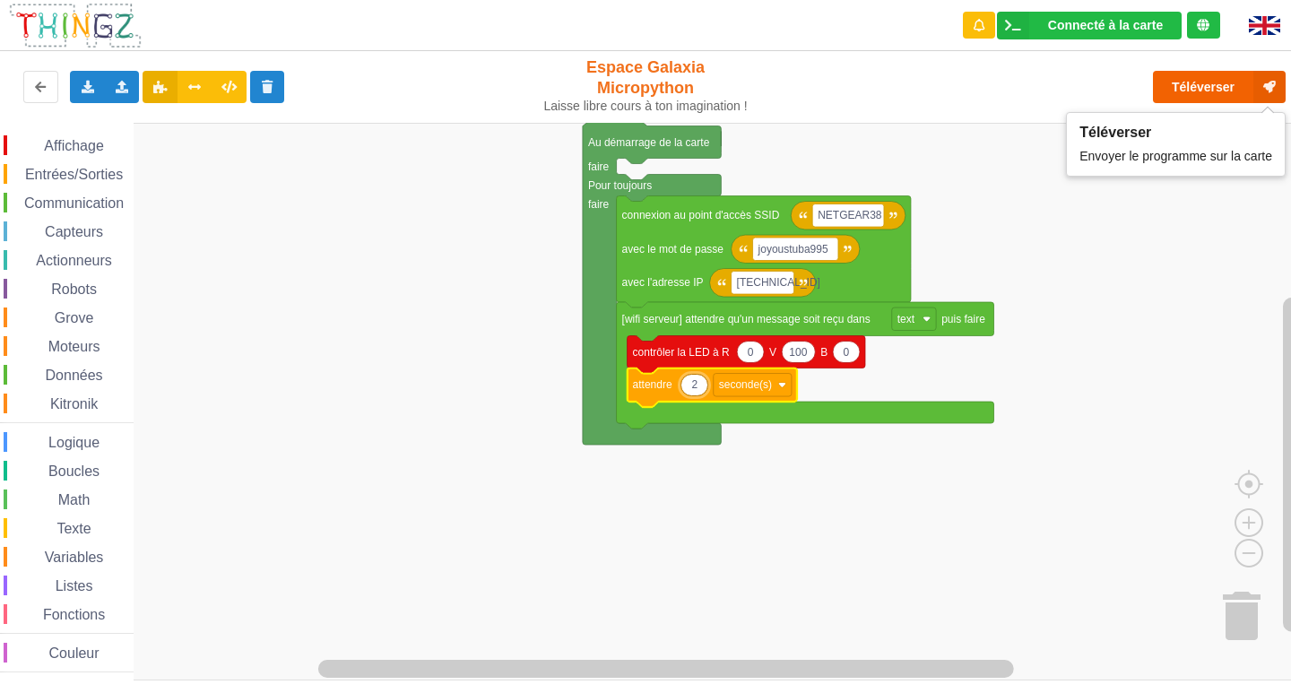
type input "2"
click at [1210, 87] on button "Téléverser" at bounding box center [1219, 87] width 133 height 32
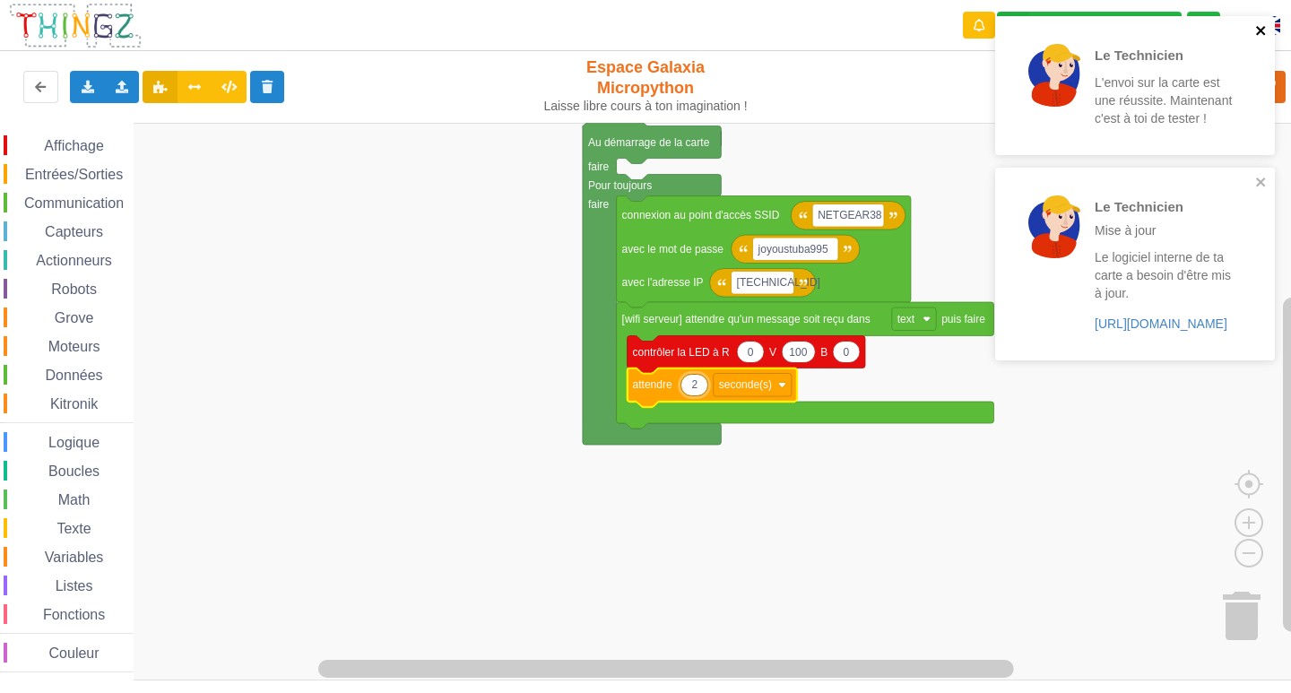
click at [1265, 38] on button "close" at bounding box center [1261, 31] width 13 height 17
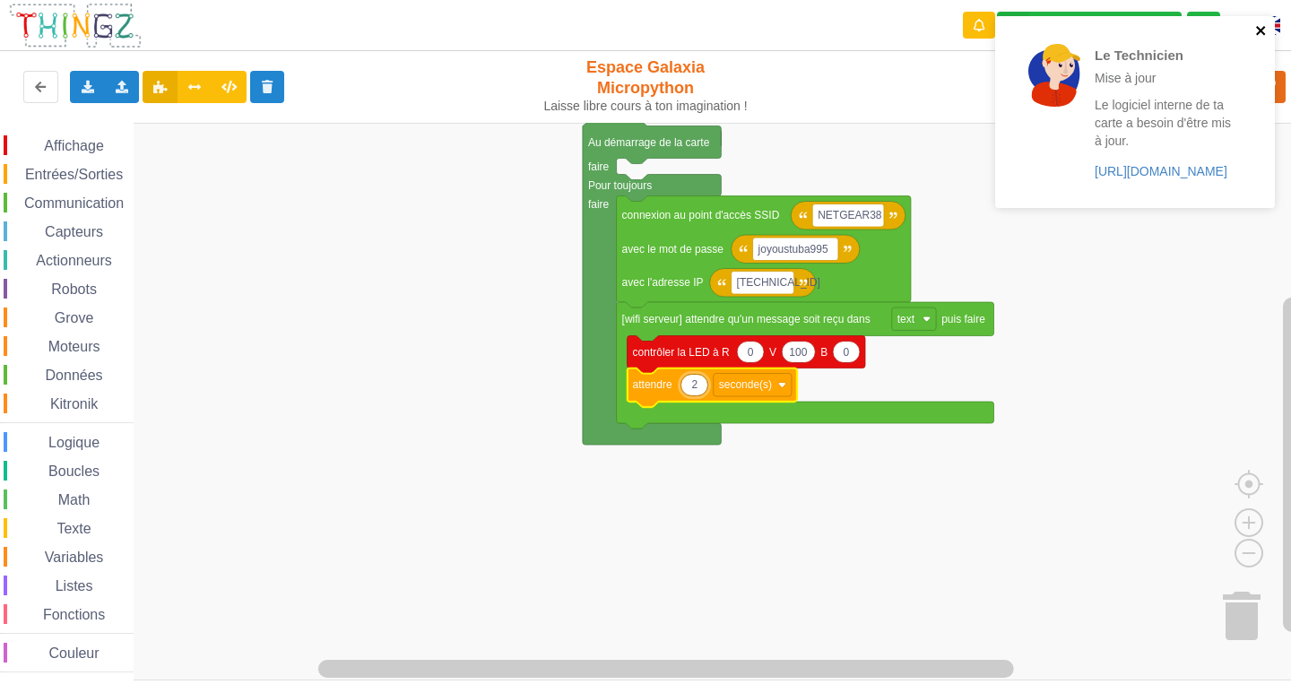
click at [1264, 30] on icon "close" at bounding box center [1261, 30] width 13 height 14
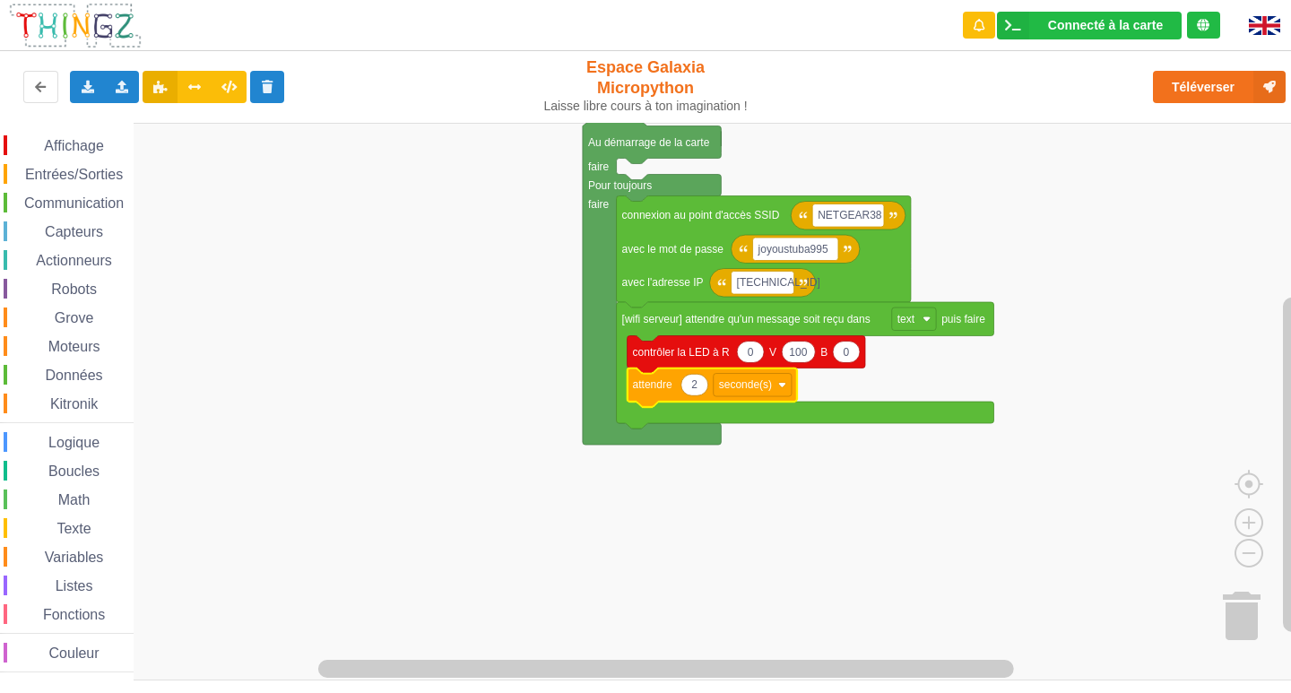
click at [676, 380] on icon "Espace de travail de Blocky" at bounding box center [711, 387] width 169 height 39
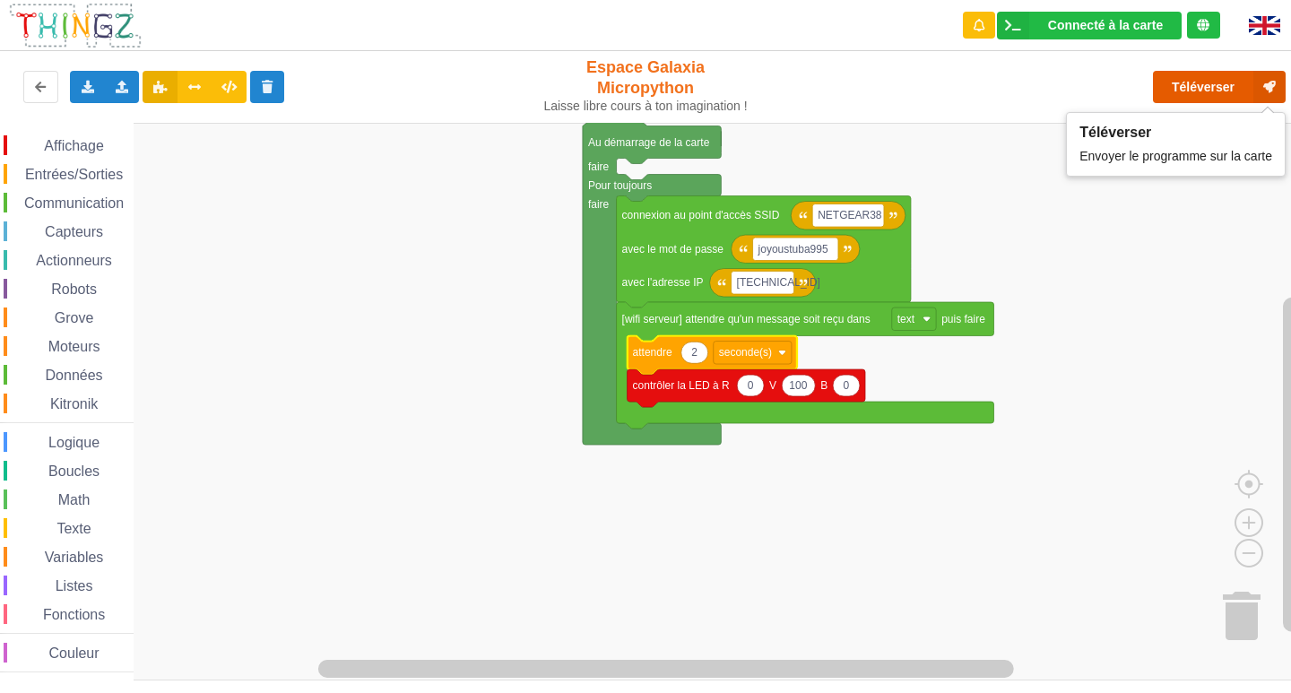
click at [1218, 75] on button "Téléverser" at bounding box center [1219, 87] width 133 height 32
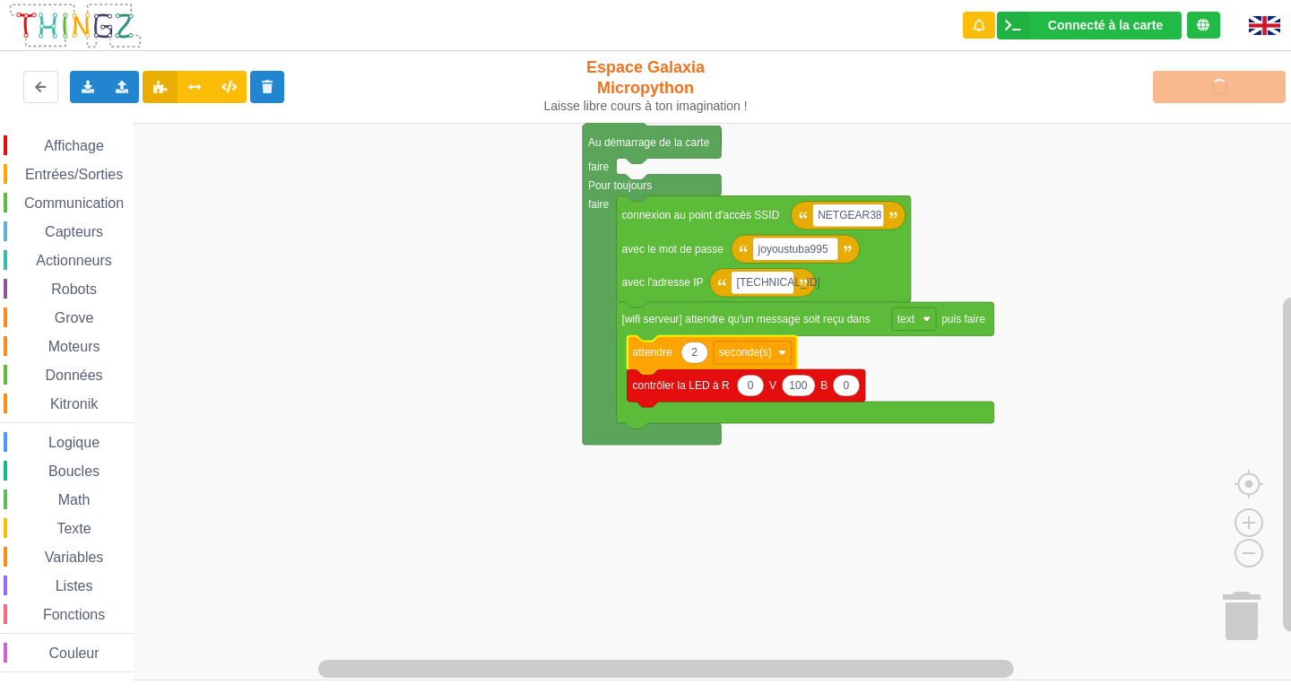
click at [1218, 75] on div "Téléverser" at bounding box center [1033, 86] width 531 height 57
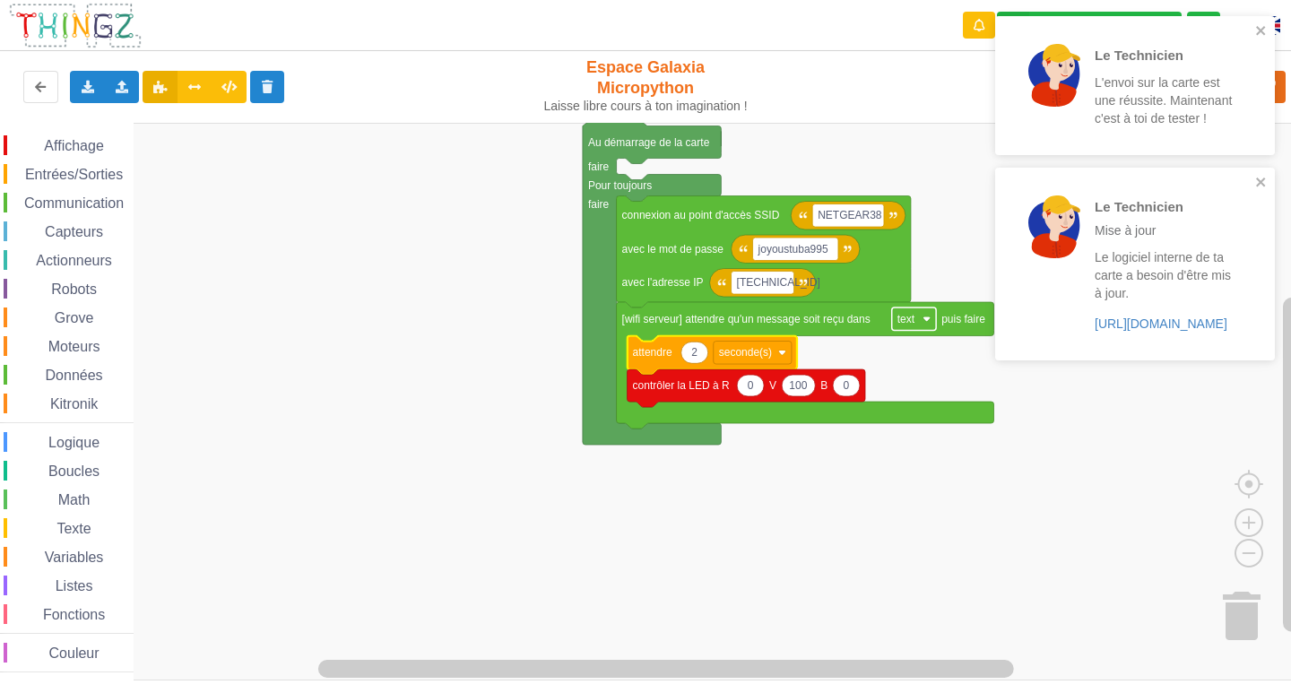
click at [925, 322] on image "Espace de travail de Blocky" at bounding box center [926, 319] width 8 height 8
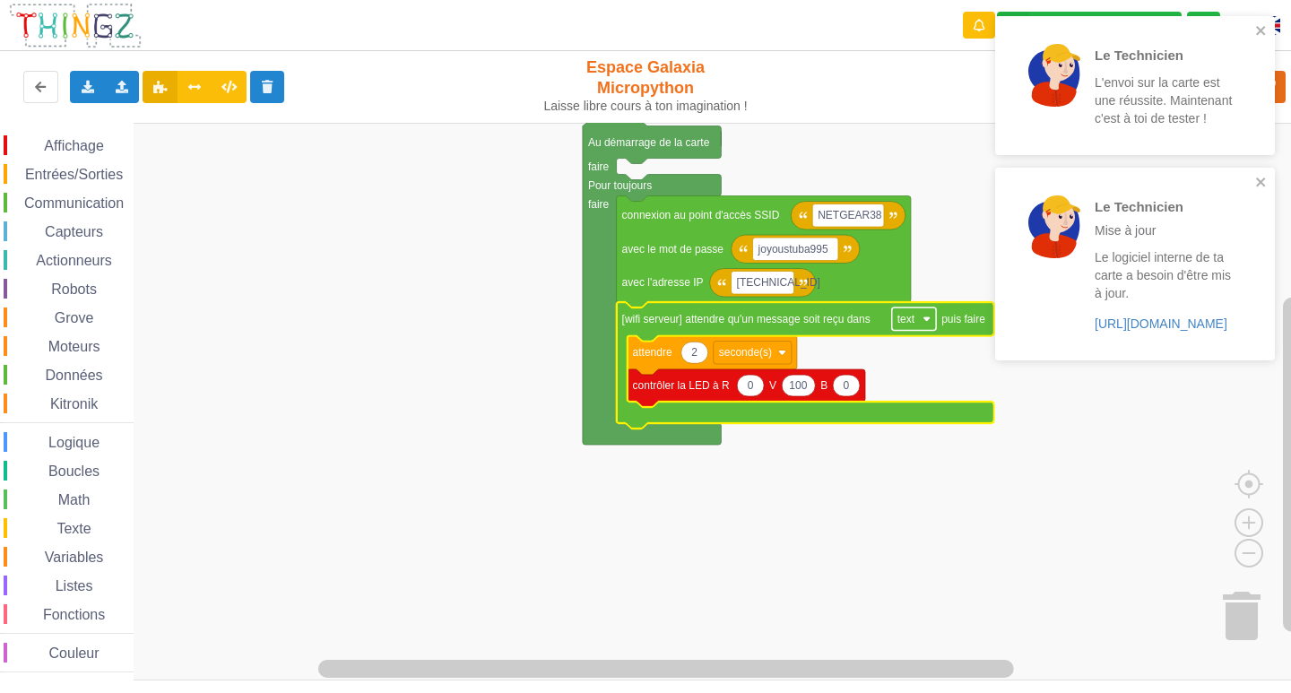
click at [925, 322] on image "Espace de travail de Blocky" at bounding box center [926, 319] width 8 height 8
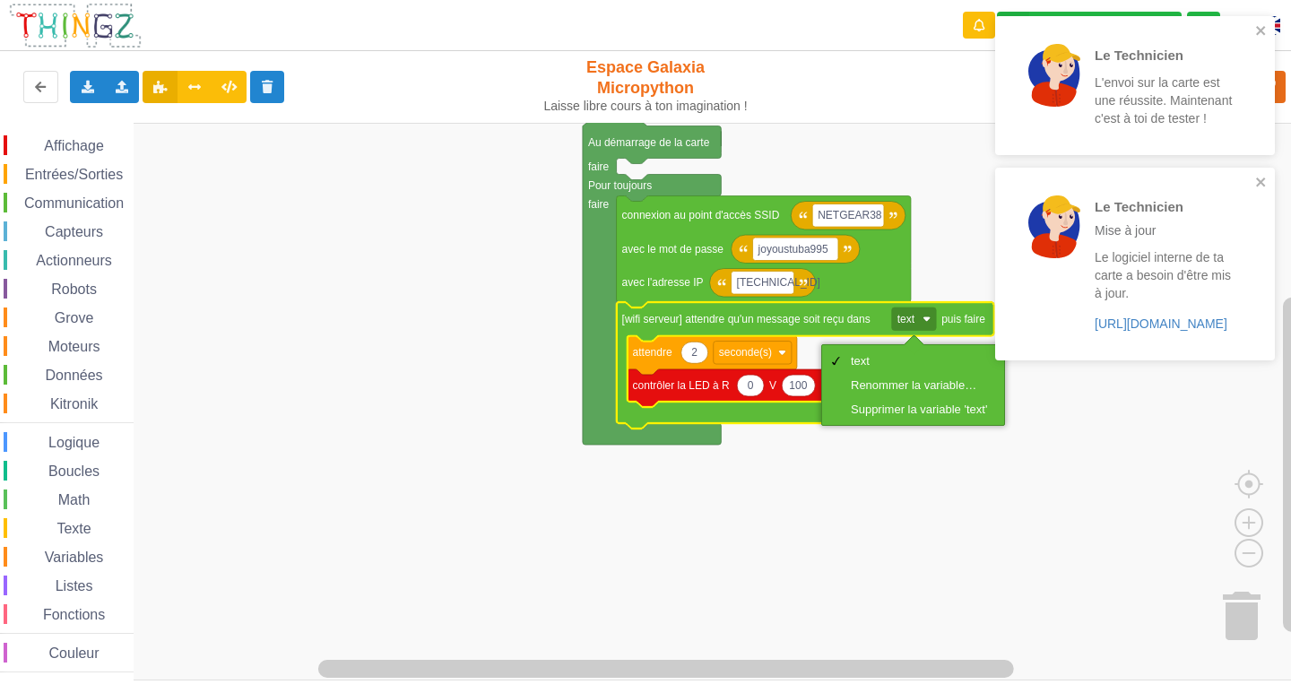
click at [592, 523] on rect "Espace de travail de Blocky" at bounding box center [651, 402] width 1303 height 558
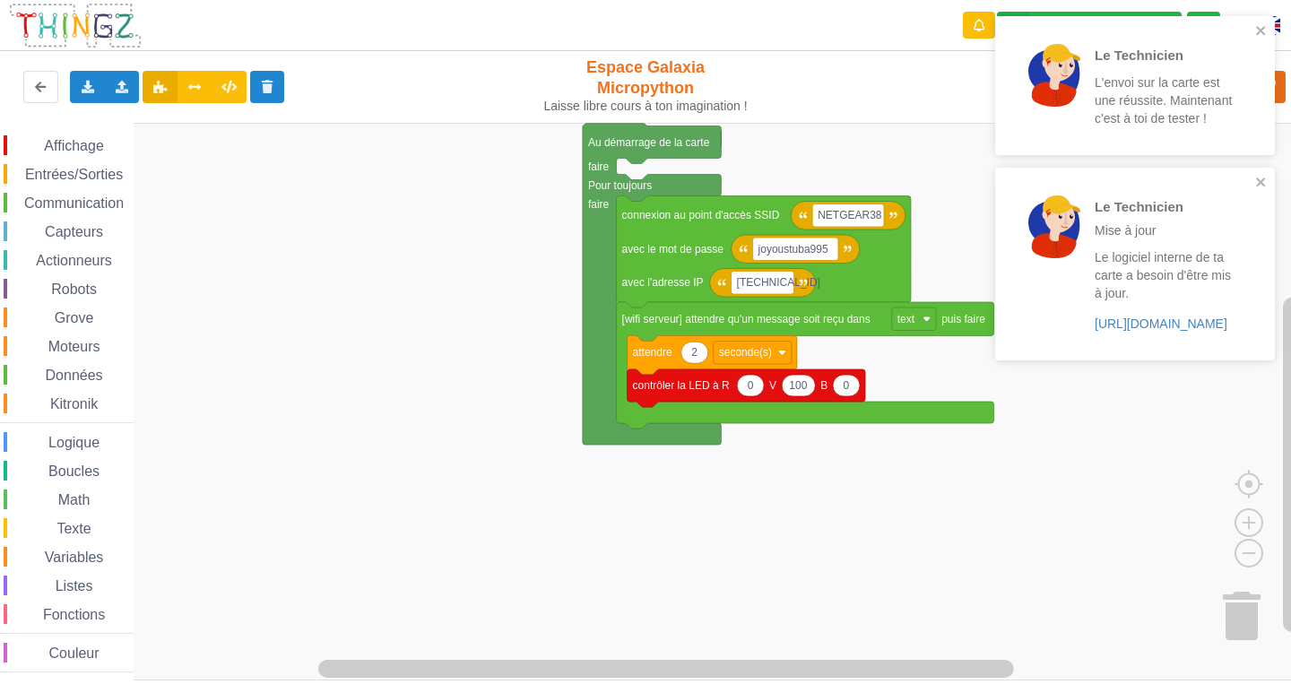
click at [69, 137] on div "Affichage" at bounding box center [69, 145] width 130 height 20
click at [854, 167] on rect "Espace de travail de Blocky" at bounding box center [651, 402] width 1303 height 558
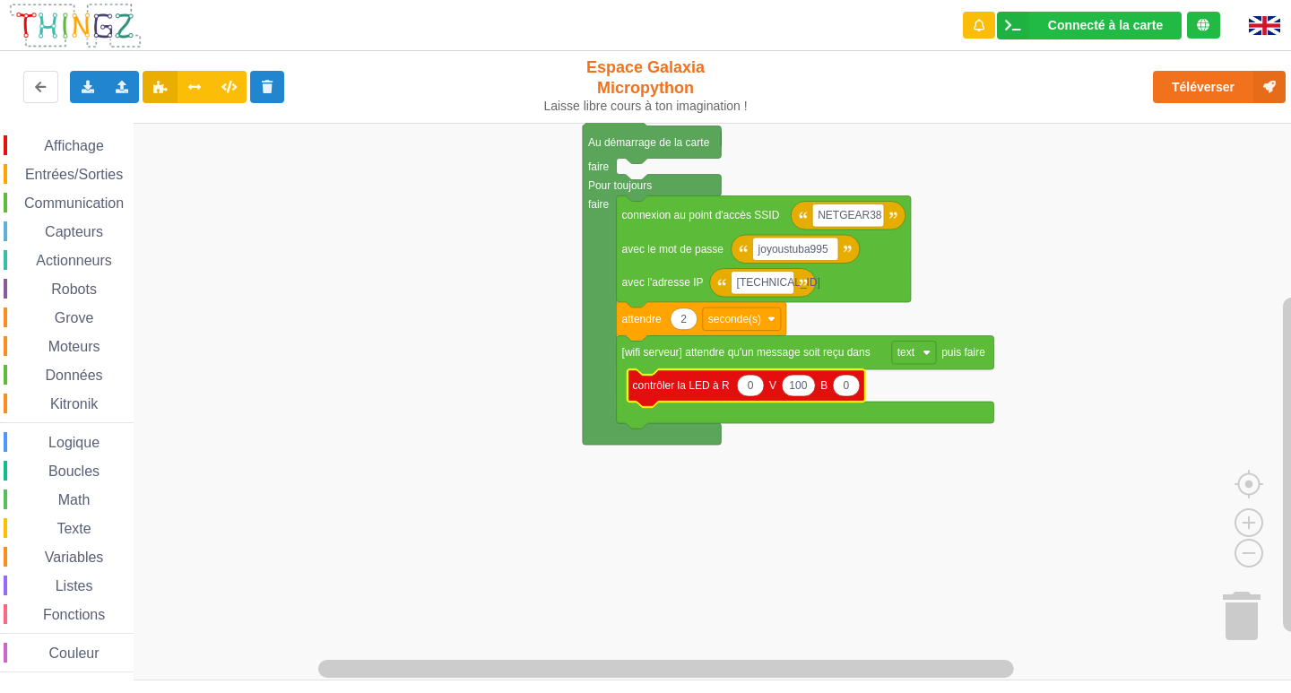
click at [95, 141] on span "Affichage" at bounding box center [73, 145] width 65 height 15
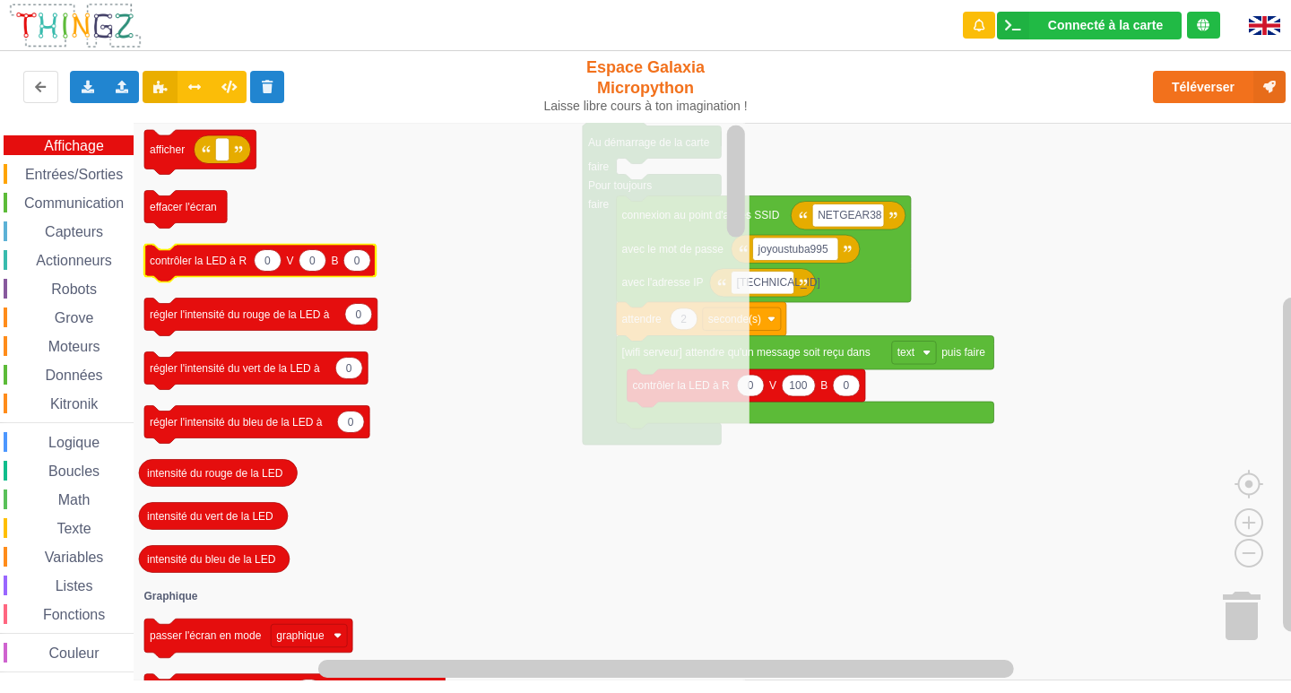
click at [103, 172] on span "Entrées/Sorties" at bounding box center [73, 174] width 103 height 15
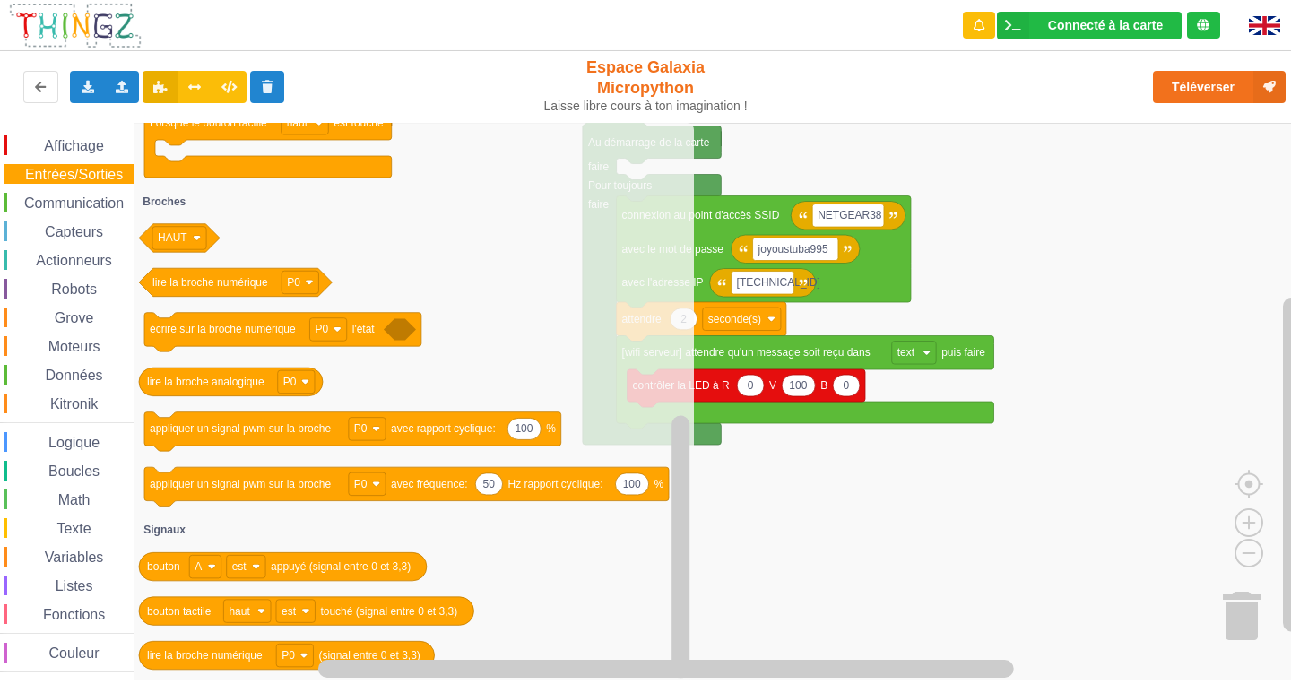
click at [73, 147] on span "Affichage" at bounding box center [73, 145] width 65 height 15
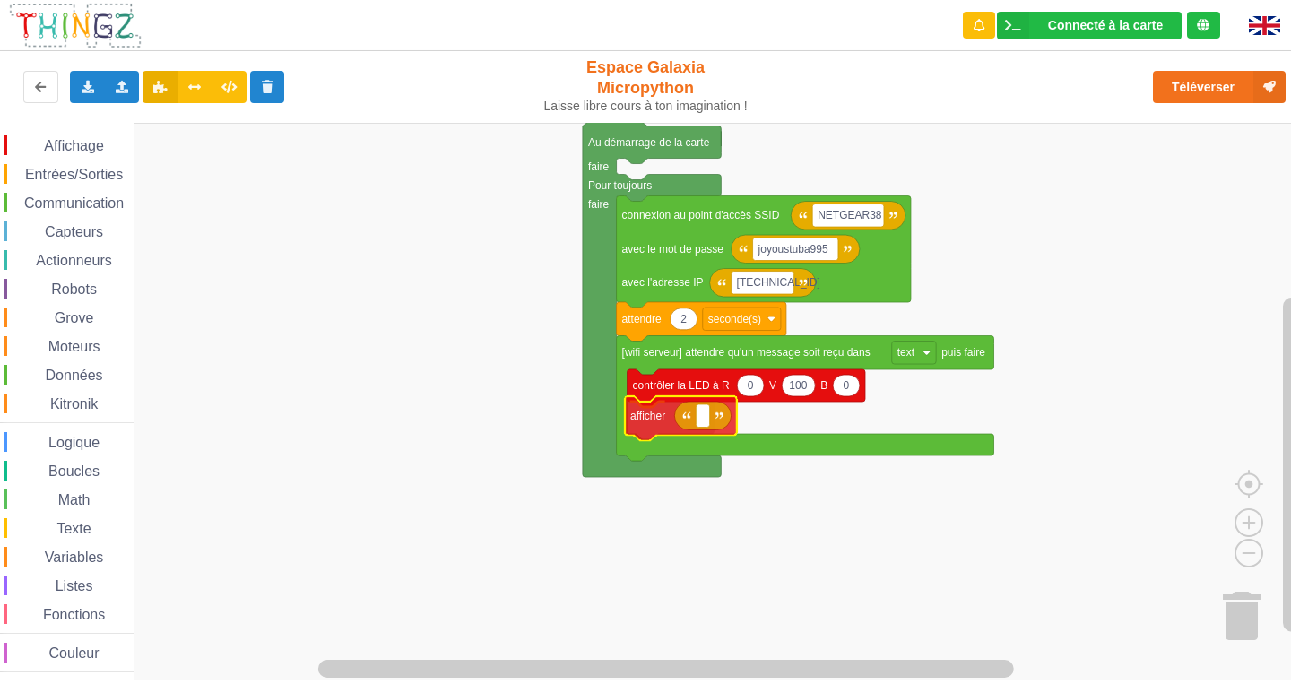
click at [658, 412] on div "Affichage Entrées/Sorties Communication Capteurs Actionneurs Robots Grove Moteu…" at bounding box center [651, 402] width 1303 height 558
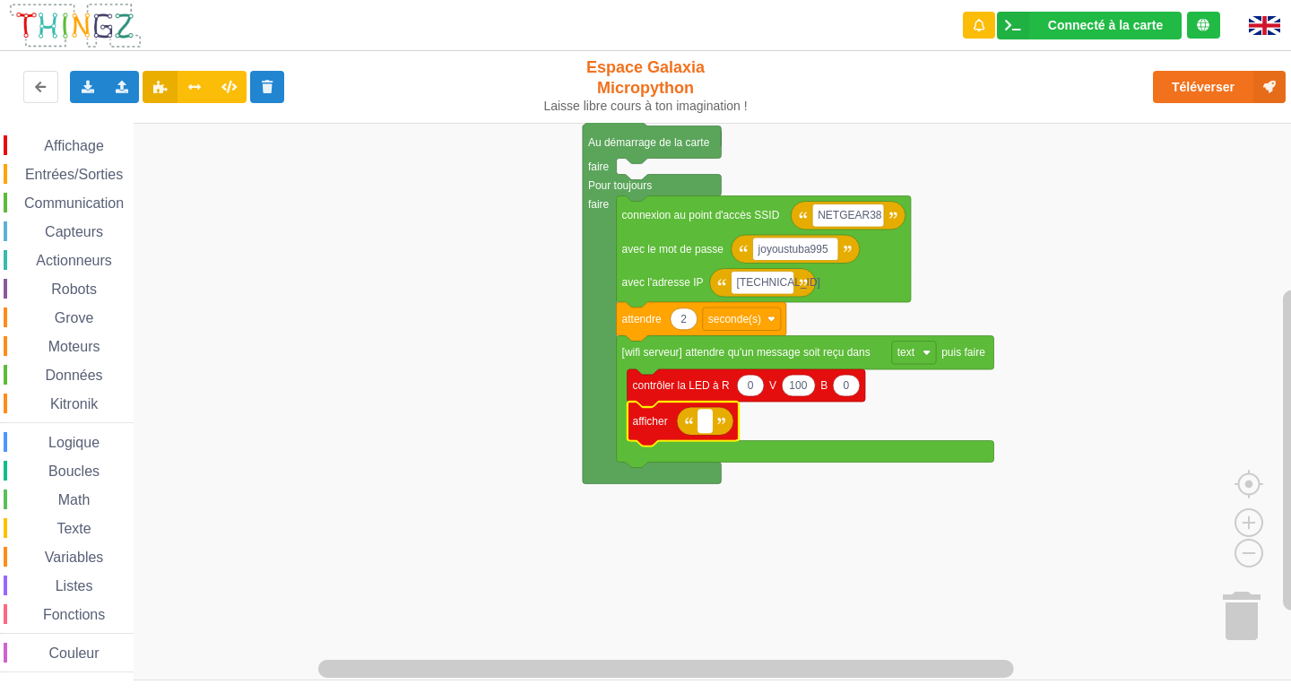
click at [707, 419] on rect "Espace de travail de Blocky" at bounding box center [704, 421] width 13 height 23
type input "t"
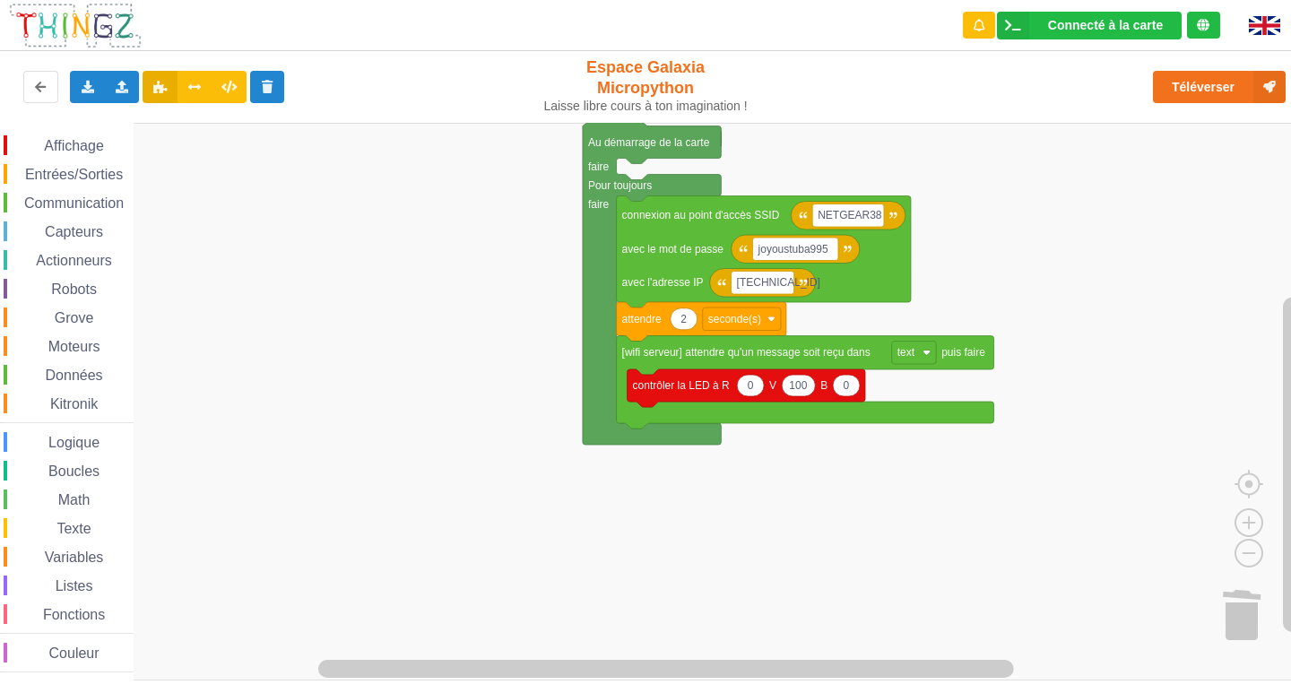
drag, startPoint x: 87, startPoint y: 135, endPoint x: 87, endPoint y: 145, distance: 9.9
click at [87, 145] on div "Affichage Entrées/Sorties Communication Capteurs Actionneurs Robots Grove Moteu…" at bounding box center [67, 402] width 134 height 558
click at [94, 153] on div "Affichage" at bounding box center [69, 145] width 130 height 20
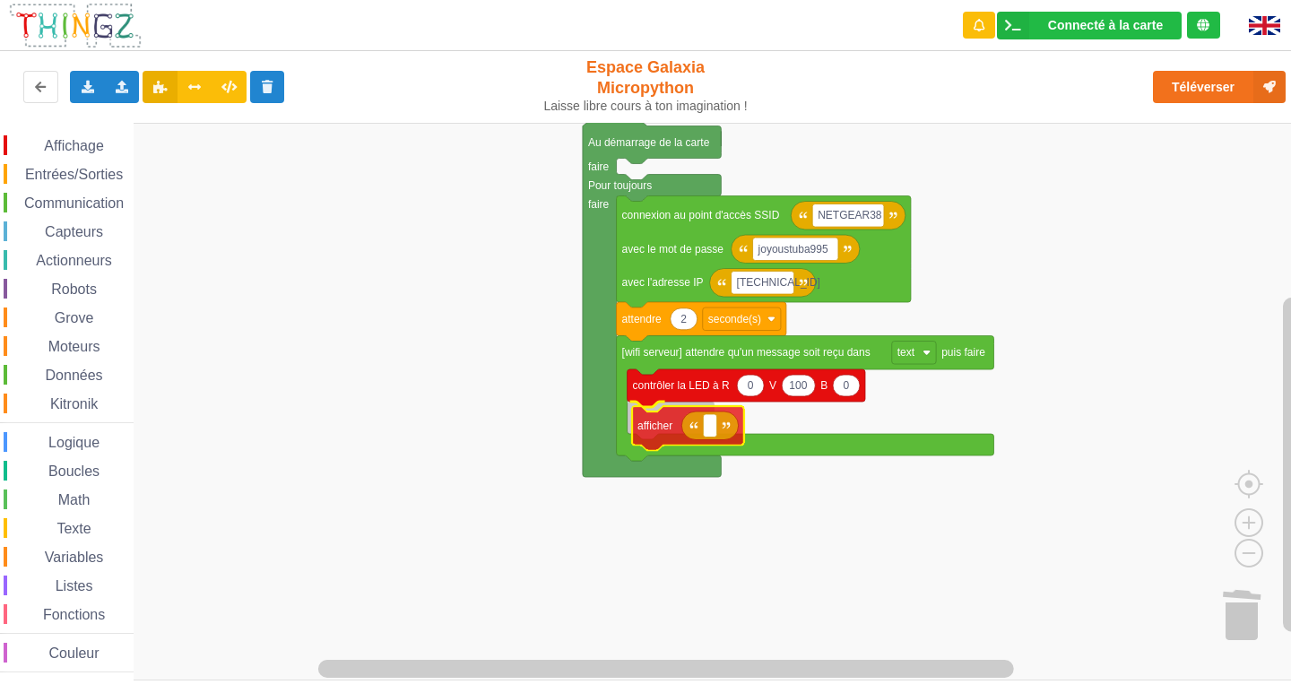
click at [659, 430] on div "Affichage Entrées/Sorties Communication Capteurs Actionneurs Robots Grove Moteu…" at bounding box center [651, 402] width 1303 height 558
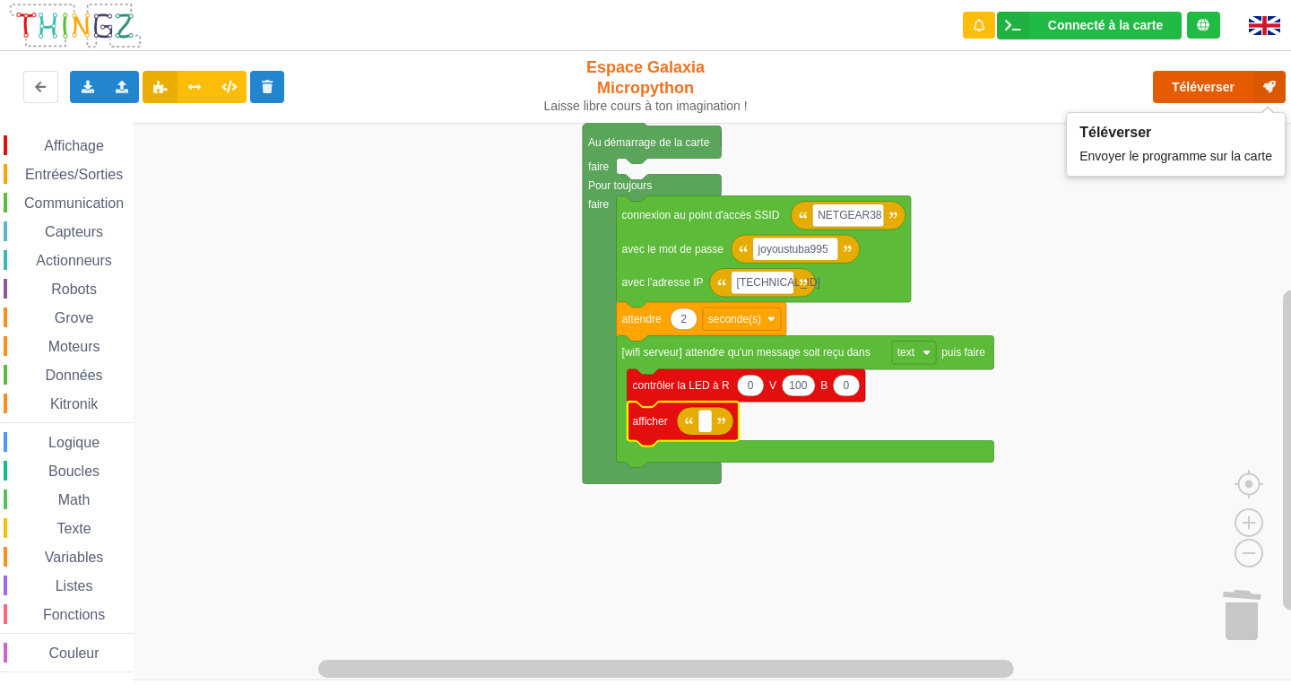
click at [1199, 76] on button "Téléverser" at bounding box center [1219, 87] width 133 height 32
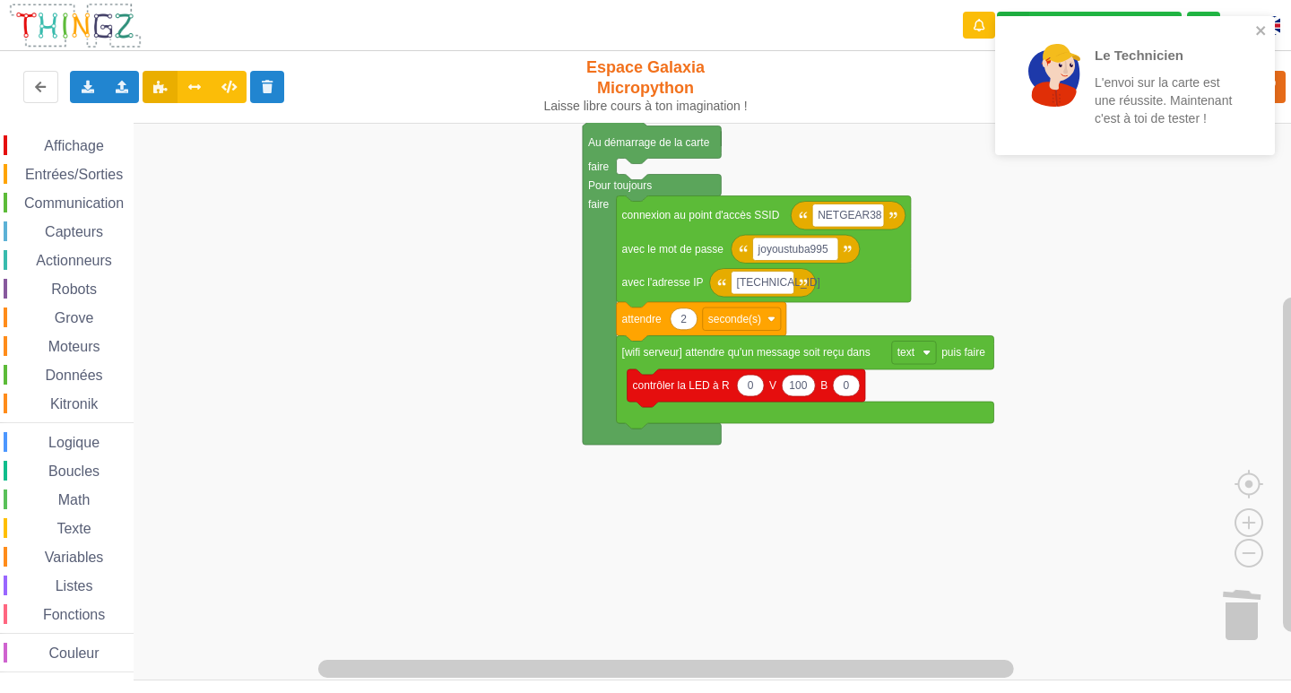
click at [82, 146] on span "Affichage" at bounding box center [73, 145] width 65 height 15
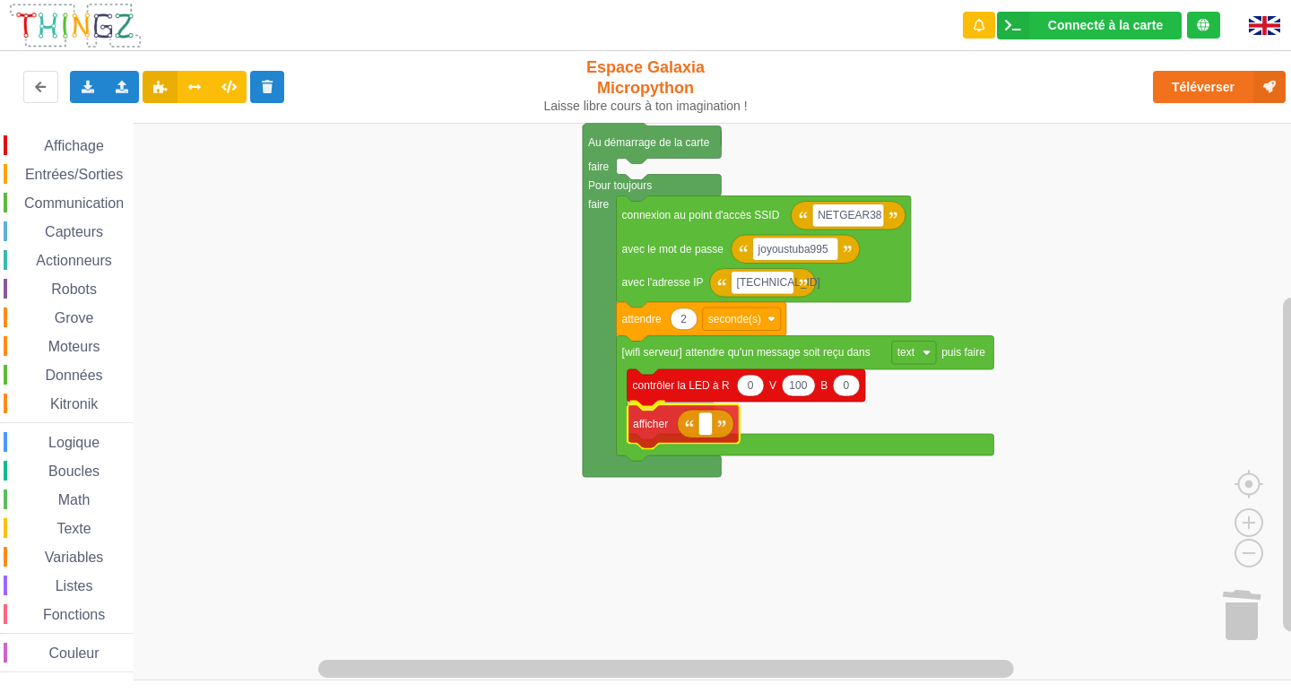
click at [665, 437] on div "Affichage Entrées/Sorties Communication Capteurs Actionneurs Robots Grove Moteu…" at bounding box center [651, 402] width 1303 height 558
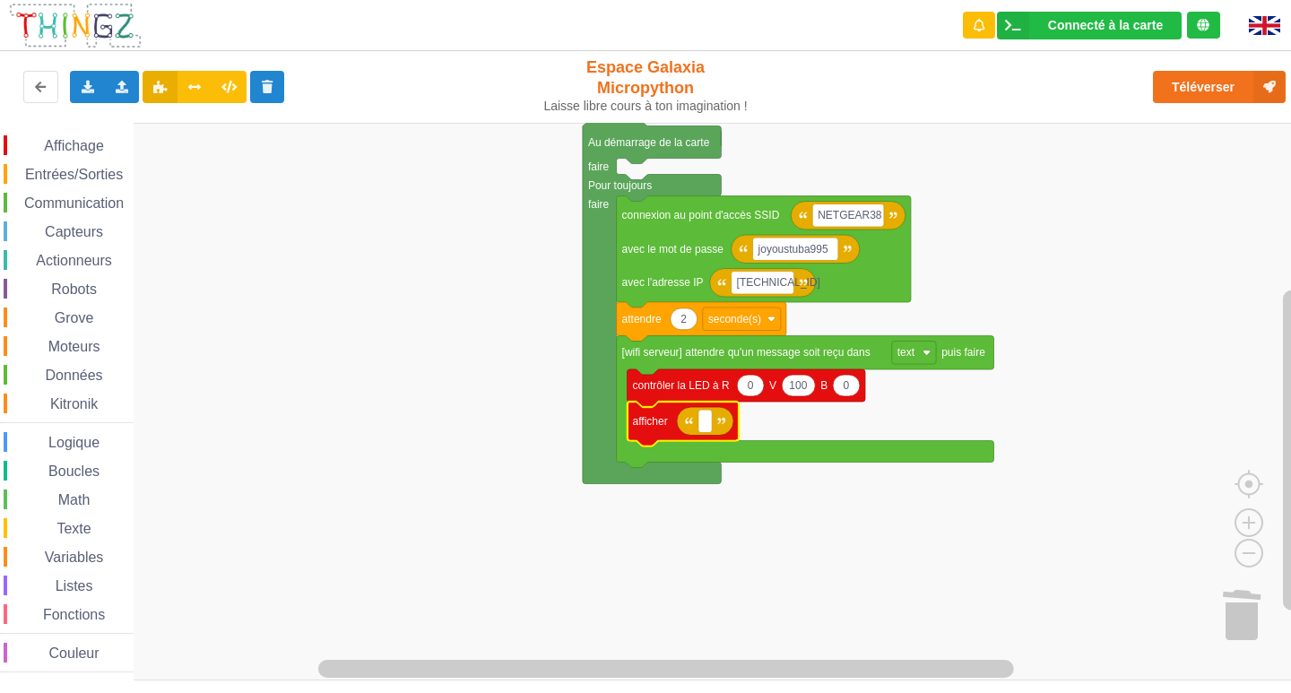
click at [82, 177] on span "Entrées/Sorties" at bounding box center [73, 174] width 103 height 15
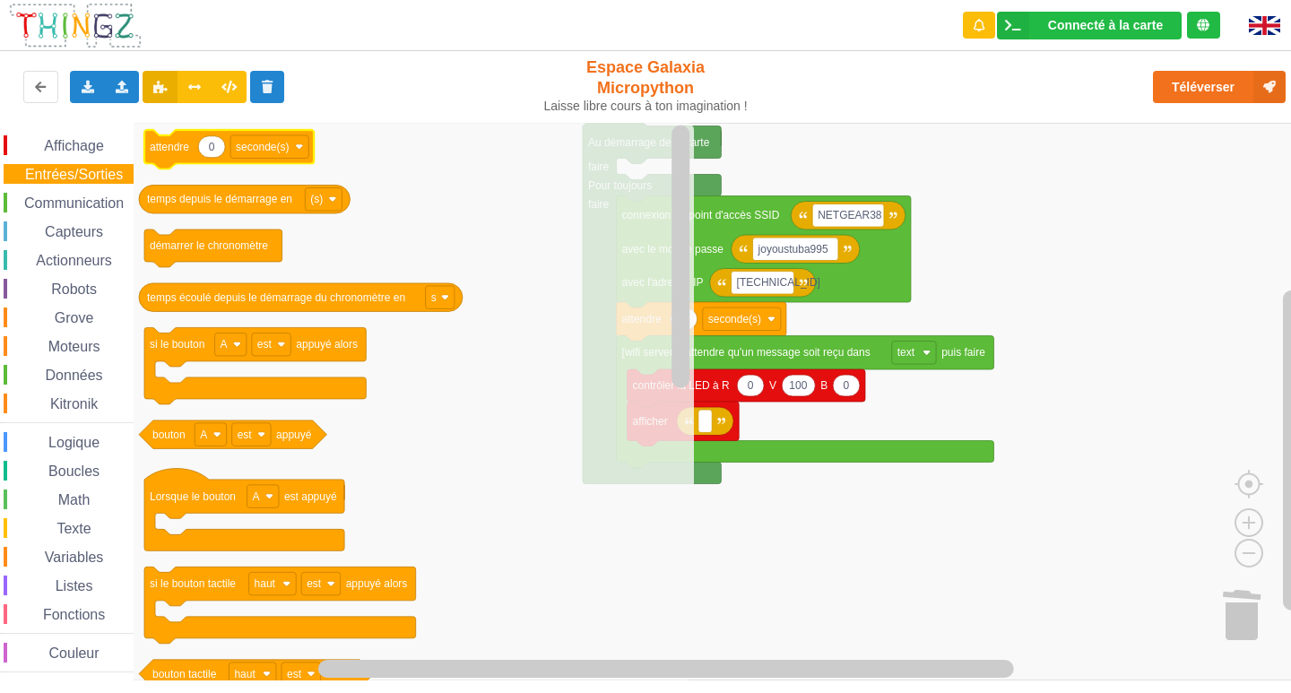
click at [193, 156] on icon "Espace de travail de Blocky" at bounding box center [228, 149] width 169 height 39
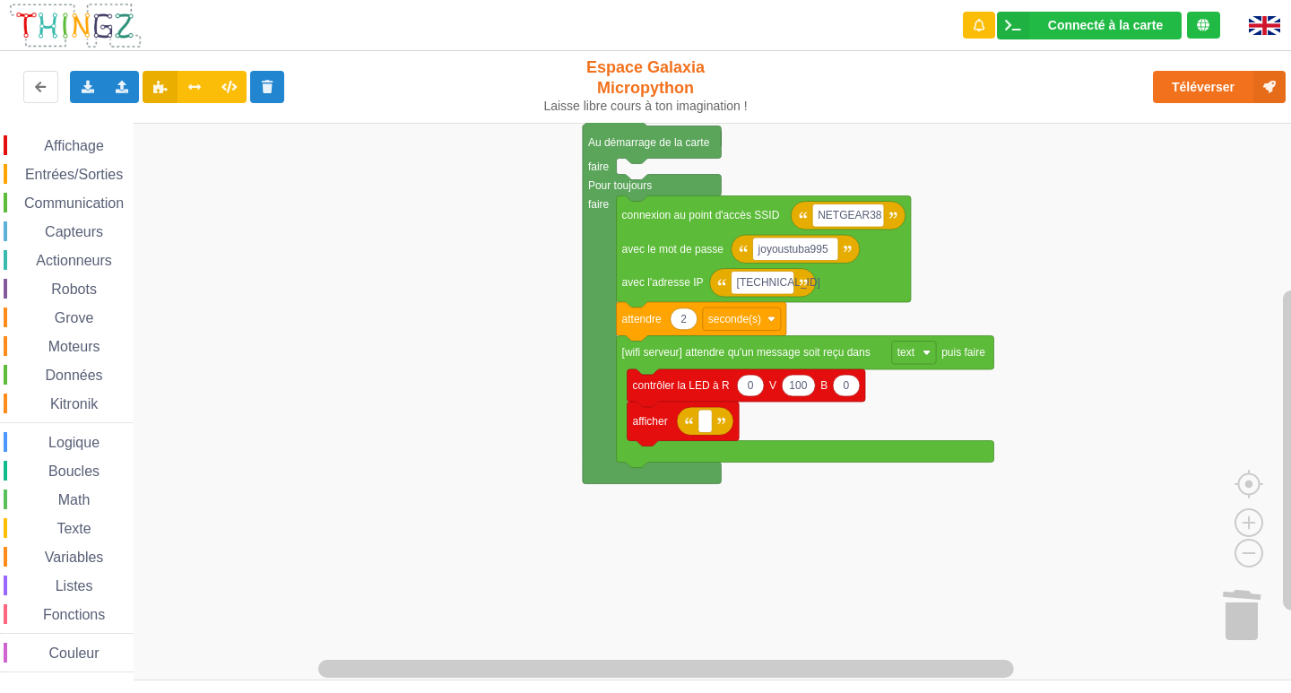
click at [44, 177] on span "Entrées/Sorties" at bounding box center [73, 174] width 103 height 15
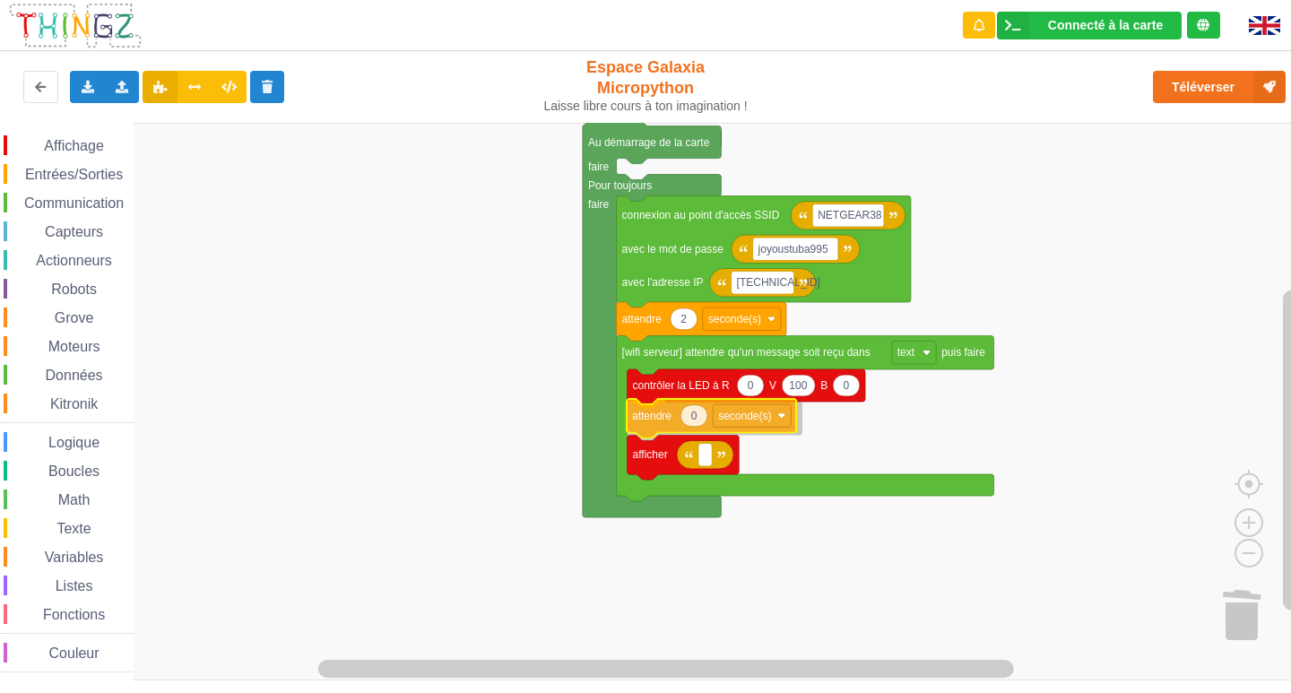
click at [636, 413] on div "Affichage Entrées/Sorties Communication Capteurs Actionneurs Robots Grove Moteu…" at bounding box center [651, 402] width 1303 height 558
click at [704, 425] on icon "Espace de travail de Blocky" at bounding box center [694, 419] width 27 height 22
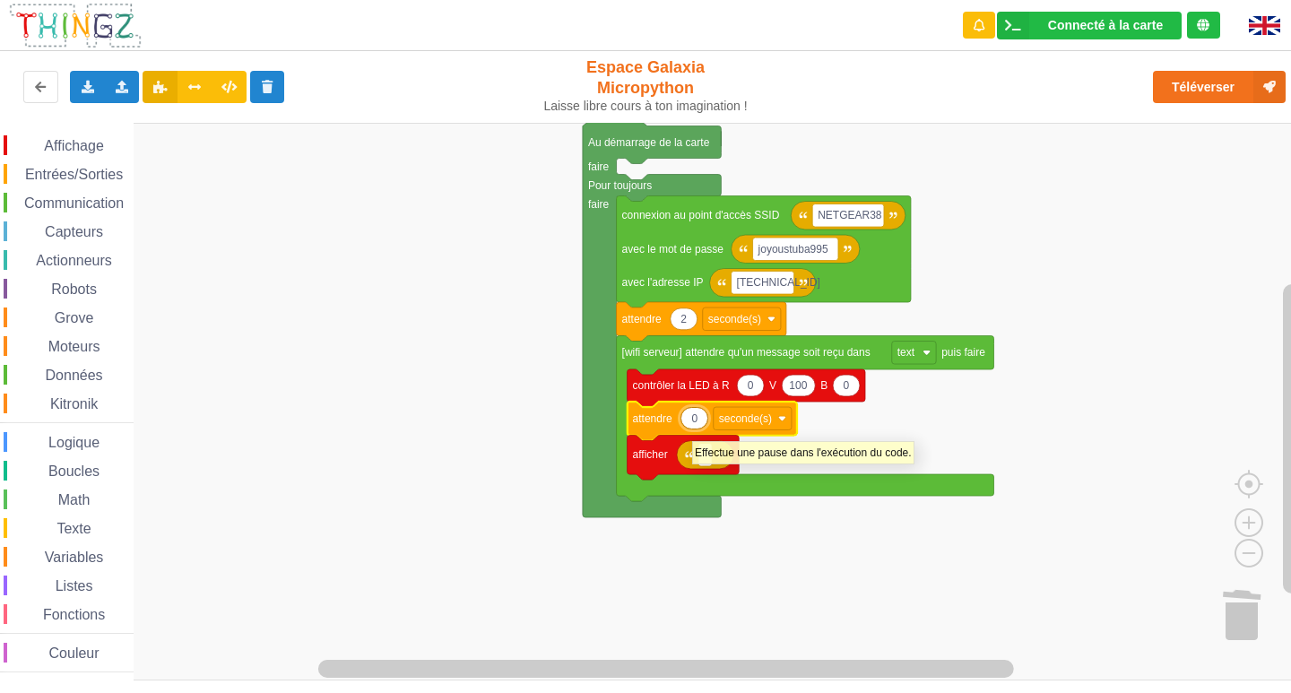
type input "2"
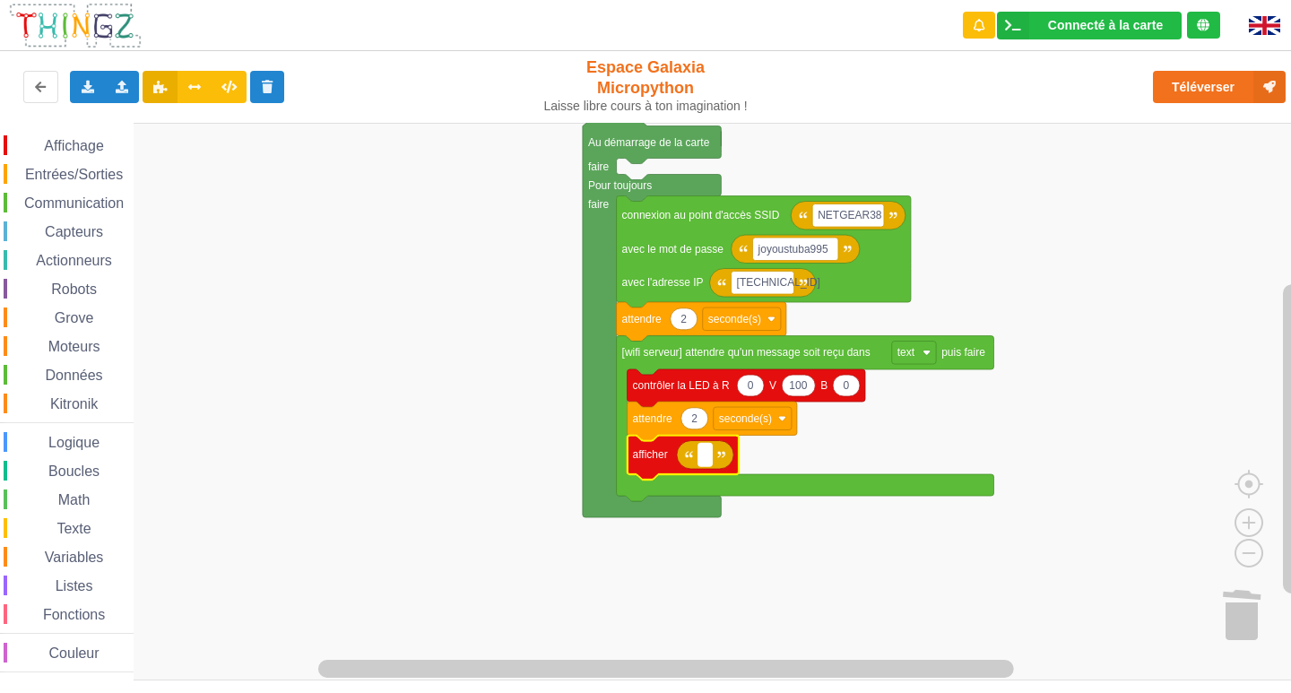
click at [705, 453] on text "Espace de travail de Blocky" at bounding box center [705, 454] width 3 height 13
click at [67, 561] on span "Variables" at bounding box center [74, 556] width 65 height 15
click at [700, 449] on div "Affichage Entrées/Sorties Communication Capteurs Actionneurs Robots Grove Moteu…" at bounding box center [651, 402] width 1303 height 558
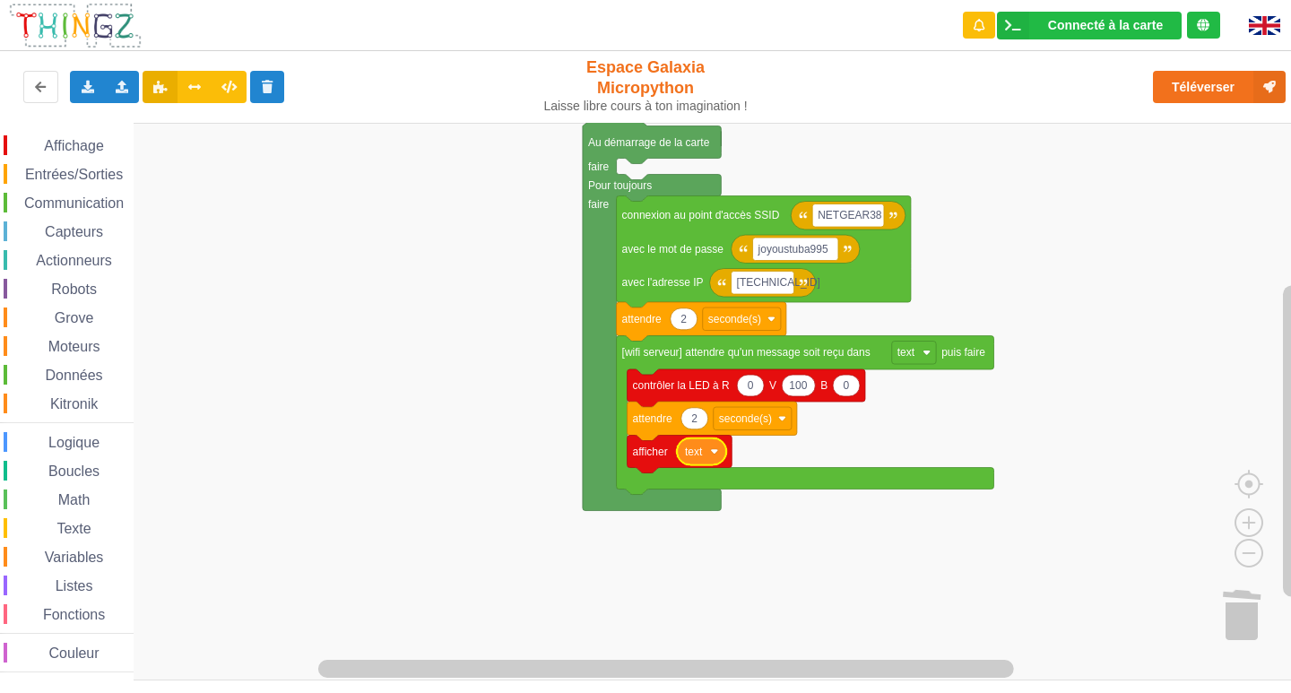
click at [1062, 398] on rect "Espace de travail de Blocky" at bounding box center [651, 402] width 1303 height 558
click at [507, 612] on rect "Espace de travail de Blocky" at bounding box center [651, 402] width 1303 height 558
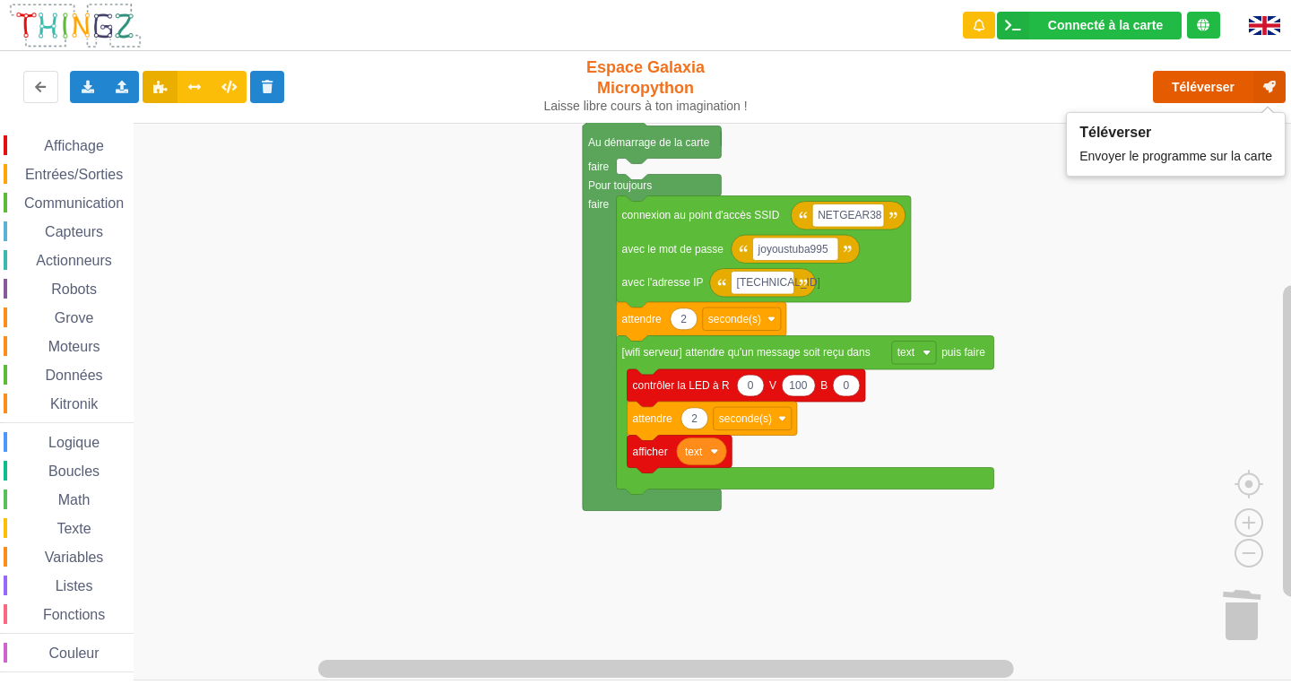
click at [1220, 88] on button "Téléverser" at bounding box center [1219, 87] width 133 height 32
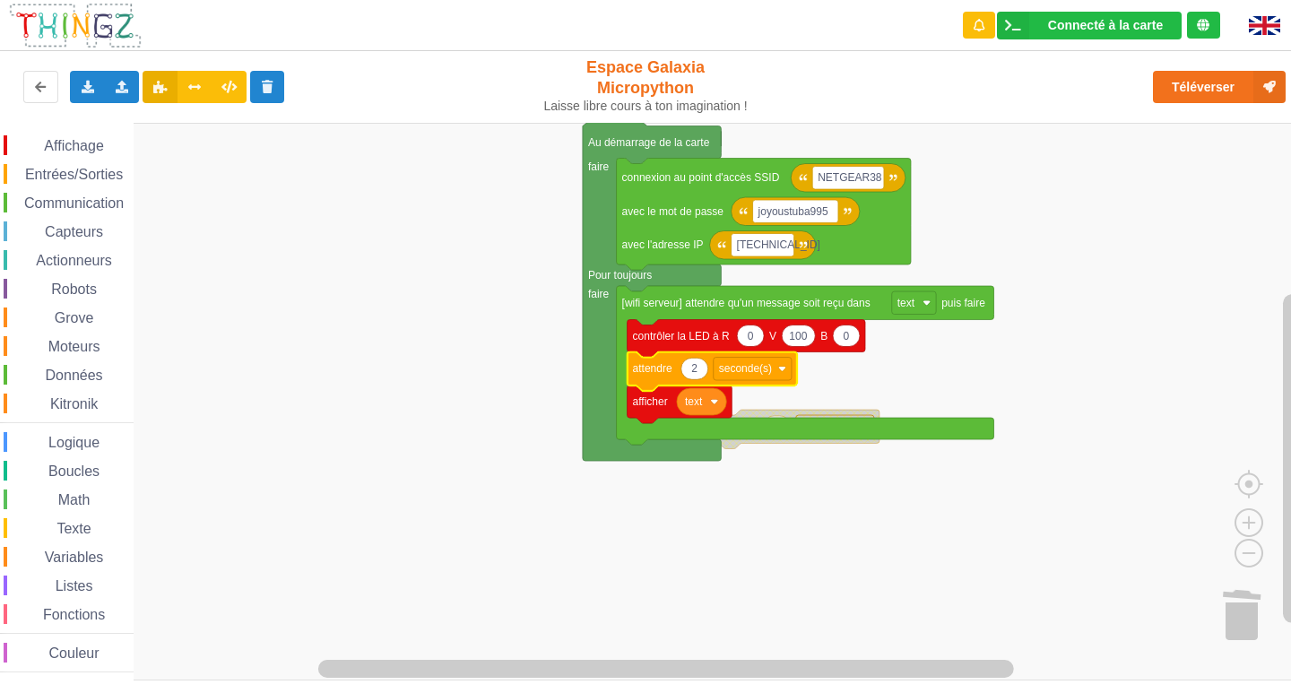
click at [703, 372] on icon "Espace de travail de Blocky" at bounding box center [694, 369] width 27 height 22
type input "1"
click at [46, 148] on span "Affichage" at bounding box center [73, 145] width 65 height 15
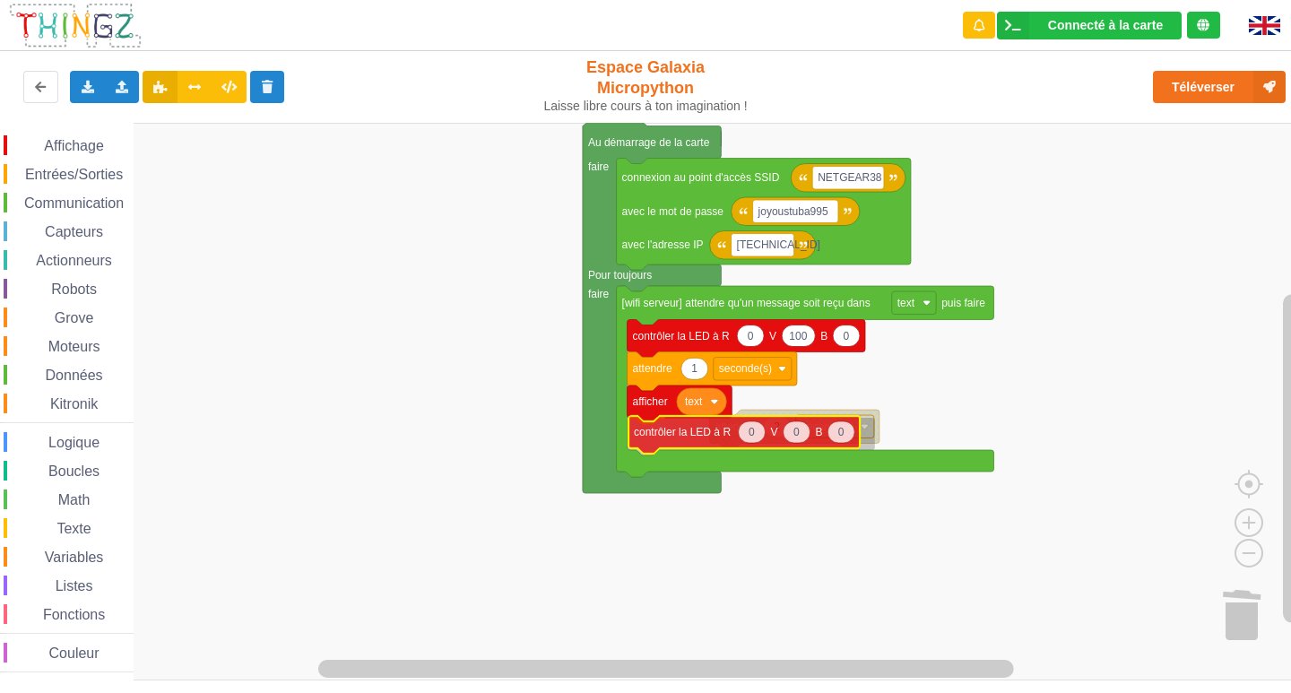
click at [688, 437] on div "Affichage Entrées/Sorties Communication Capteurs Actionneurs Robots Grove Moteu…" at bounding box center [651, 402] width 1303 height 558
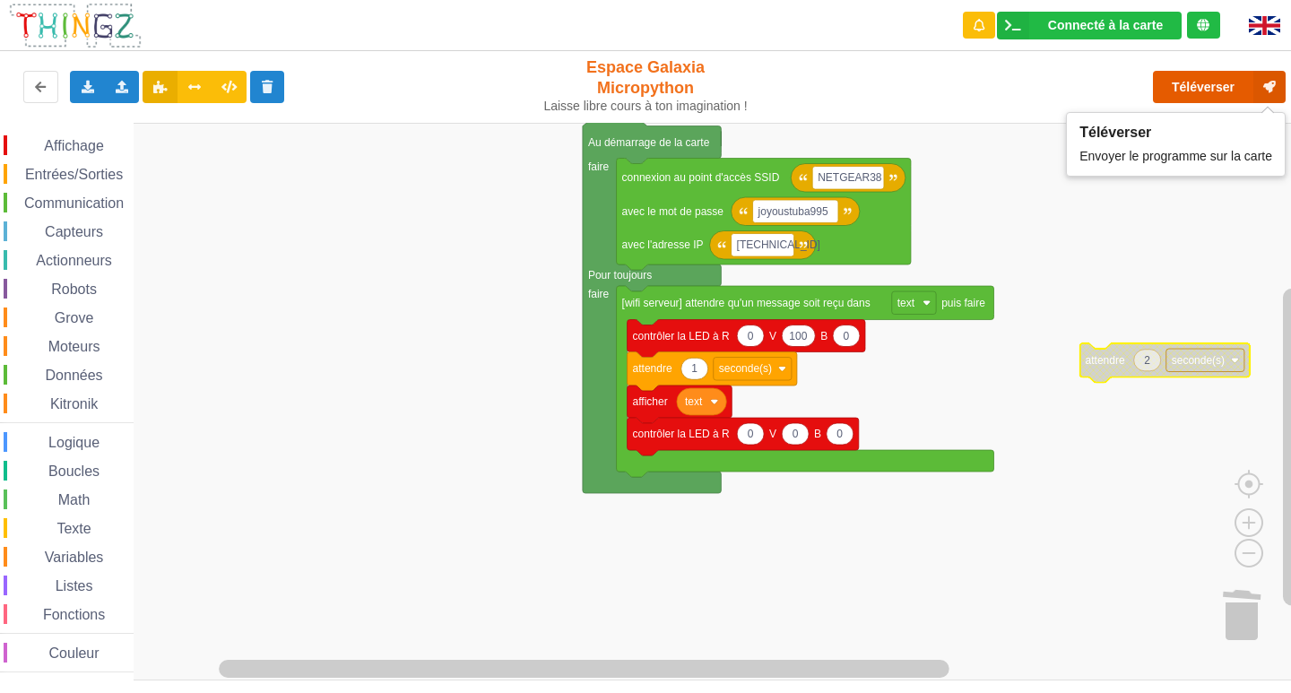
click at [1232, 94] on button "Téléverser" at bounding box center [1219, 87] width 133 height 32
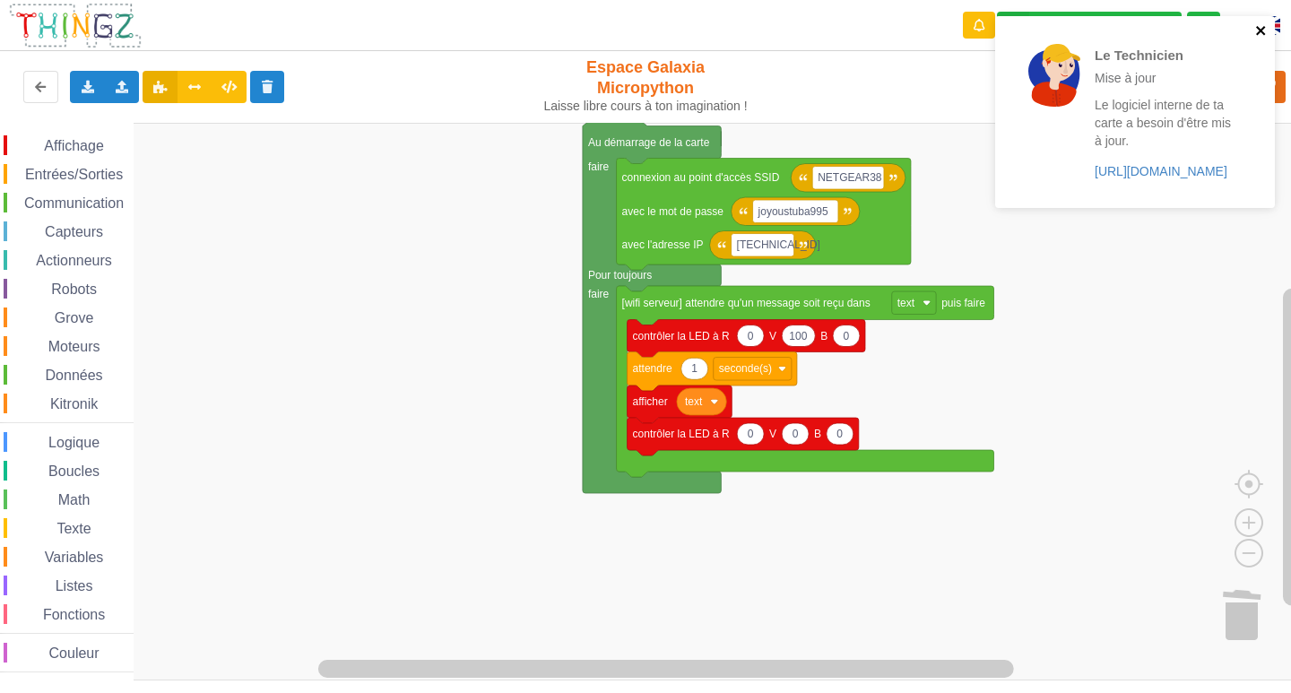
click at [1256, 31] on icon "close" at bounding box center [1261, 30] width 13 height 14
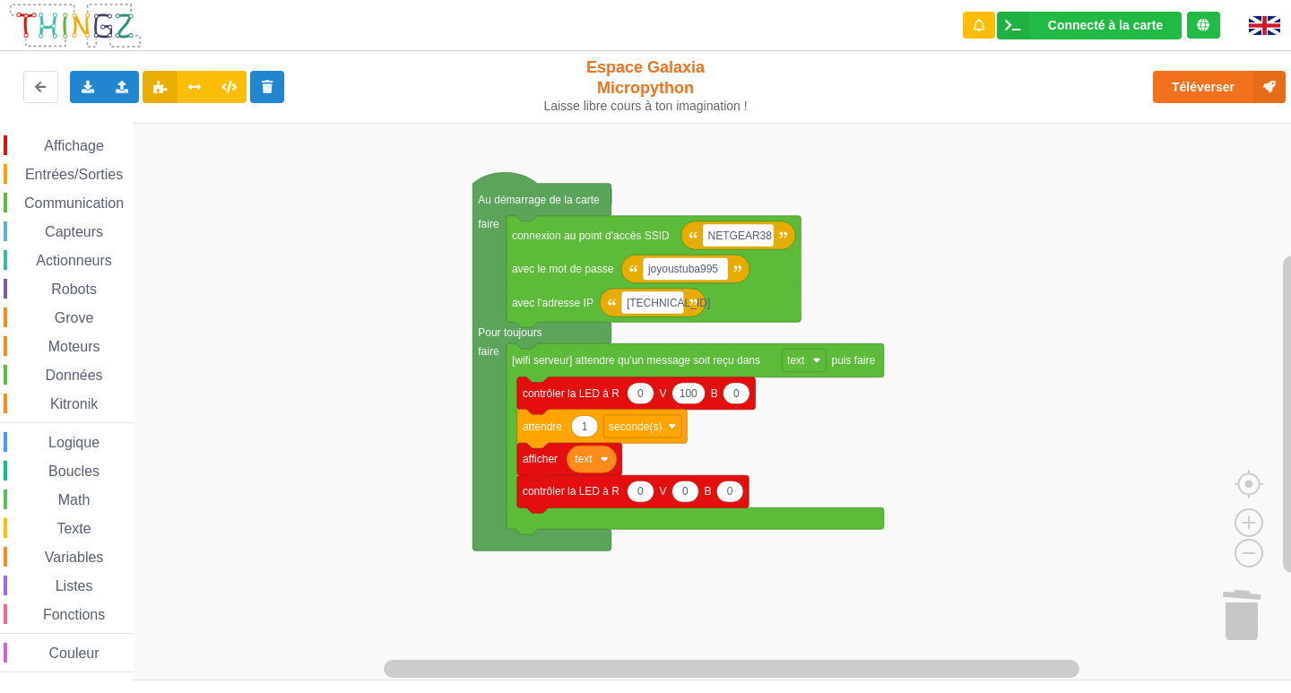
click at [916, 427] on div "Affichage Entrées/Sorties Communication Capteurs Actionneurs Robots Grove Moteu…" at bounding box center [651, 402] width 1303 height 558
click at [76, 91] on div "Exporter l'assemblage de blocs Exporter l'assemblage de blocs au format Python" at bounding box center [87, 87] width 35 height 32
click at [146, 121] on span "Exporter l'assemblage de blocs" at bounding box center [197, 120] width 174 height 14
click at [95, 82] on div "Exporter l'assemblage de blocs Exporter l'assemblage de blocs au format Python" at bounding box center [87, 87] width 35 height 32
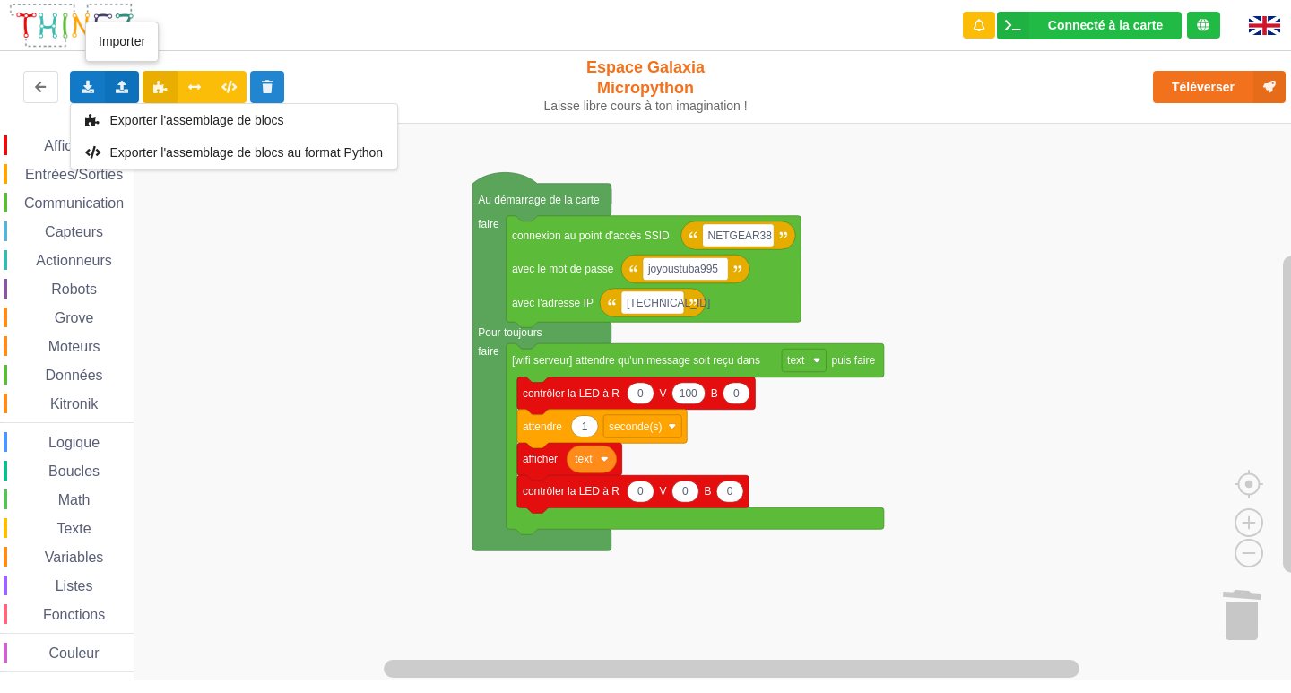
click at [117, 86] on icon at bounding box center [122, 86] width 15 height 11
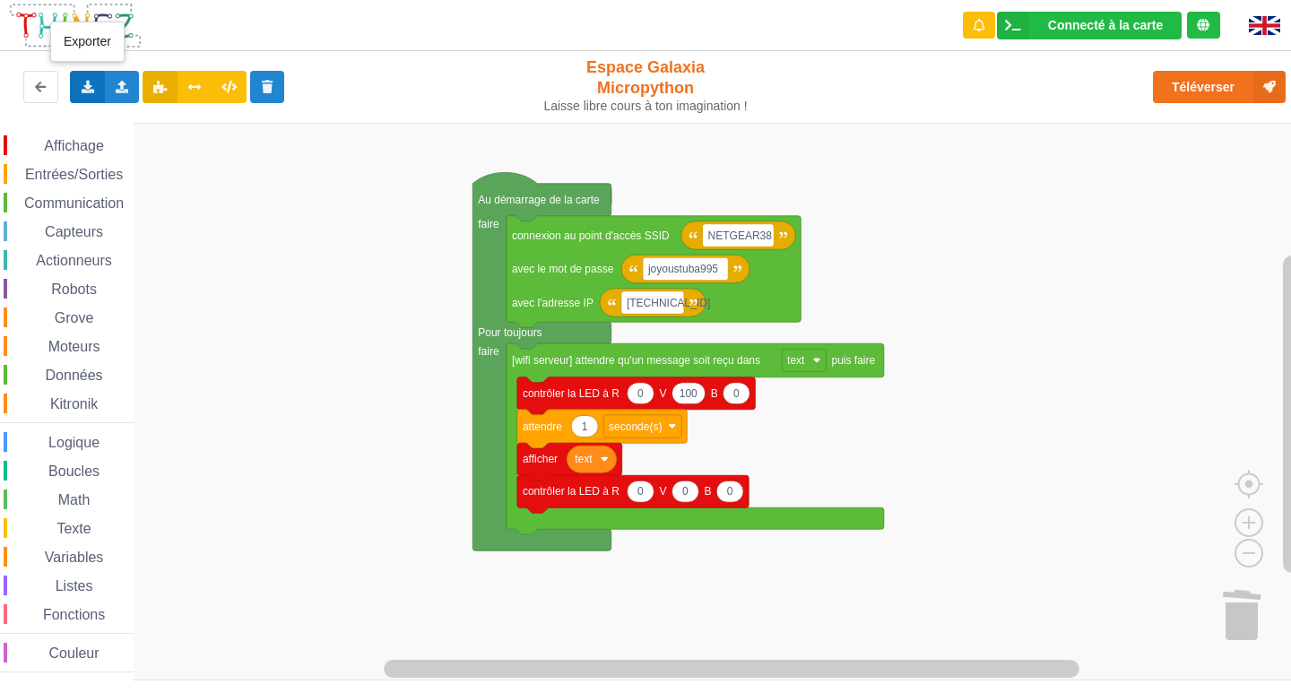
click at [87, 94] on div "Exporter l'assemblage de blocs Exporter l'assemblage de blocs au format Python" at bounding box center [87, 87] width 35 height 32
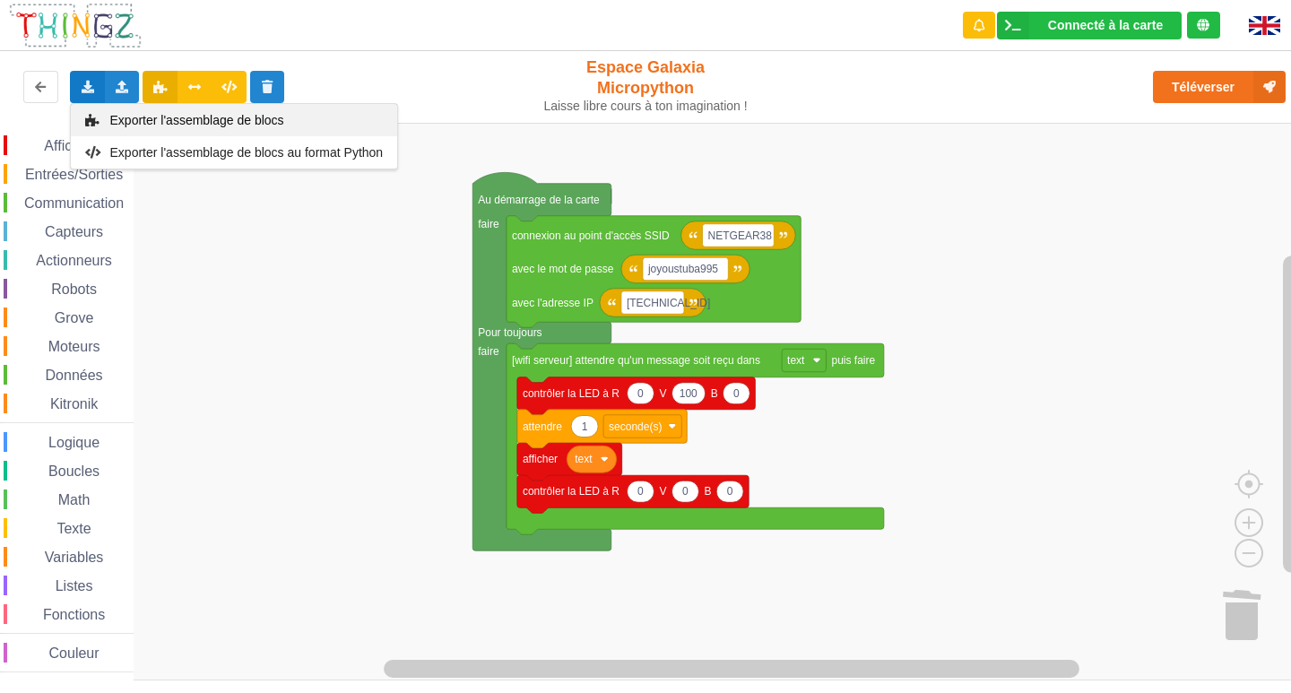
click at [157, 127] on div "Exporter l'assemblage de blocs" at bounding box center [234, 120] width 326 height 32
